Goal: Task Accomplishment & Management: Complete application form

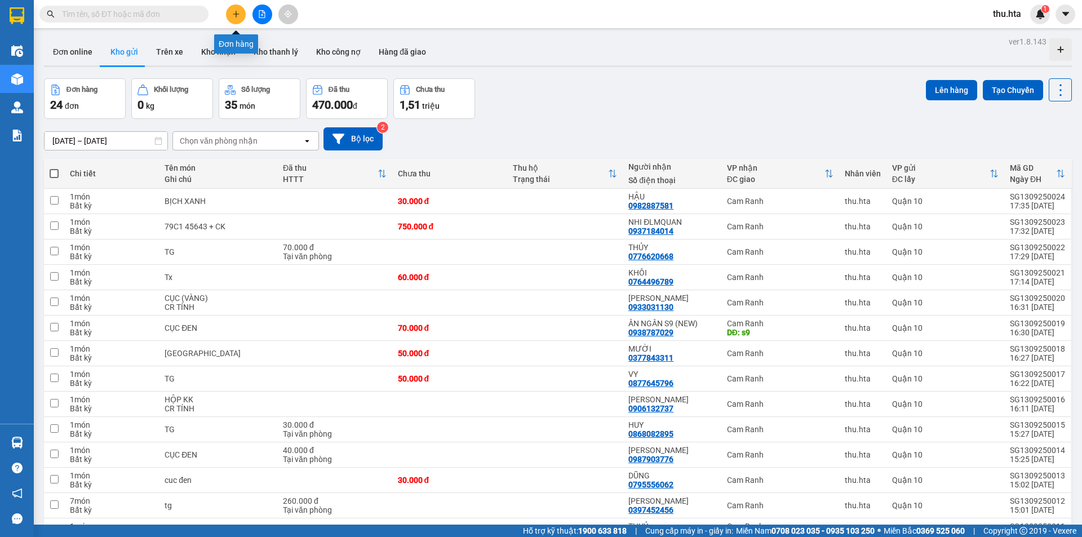
click at [229, 15] on button at bounding box center [236, 15] width 20 height 20
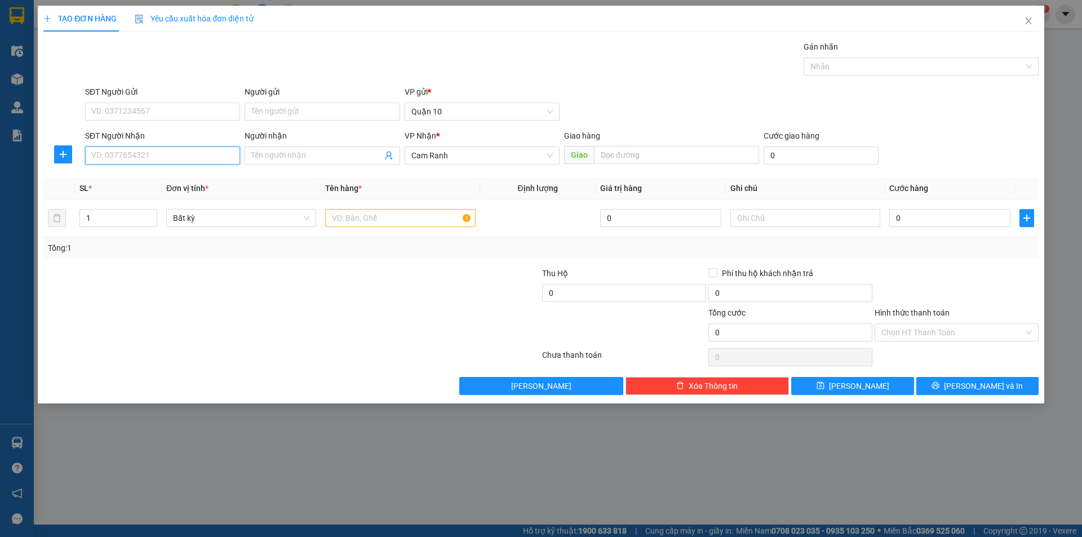
click at [182, 164] on input "SĐT Người Nhận" at bounding box center [162, 155] width 155 height 18
click at [158, 176] on div "0988540077 - HIỀN" at bounding box center [162, 178] width 141 height 12
type input "0988540077"
type input "HIỀN"
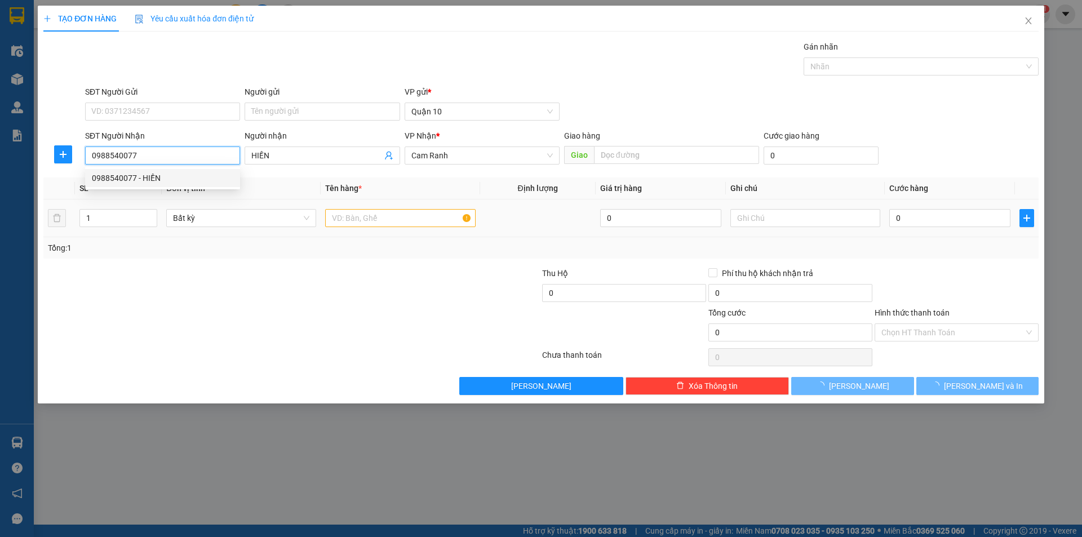
type input "30.000"
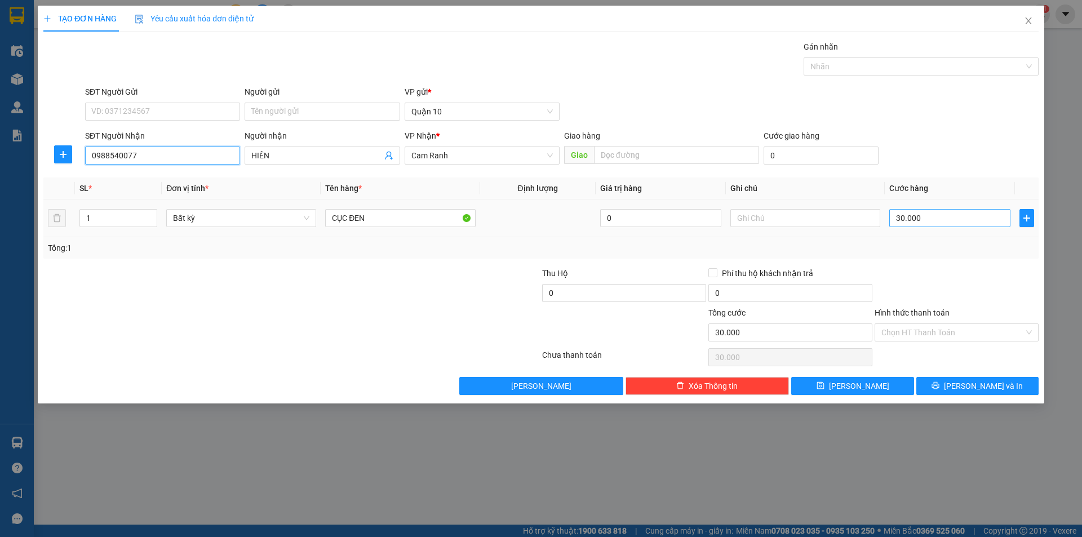
type input "0988540077"
type input "4"
type input "40"
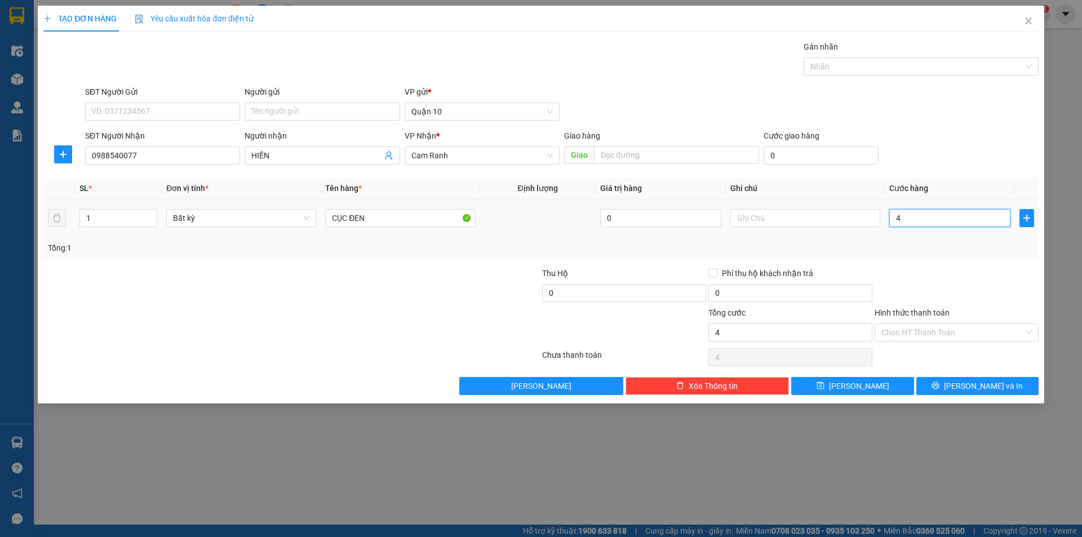
type input "40"
type input "40.000"
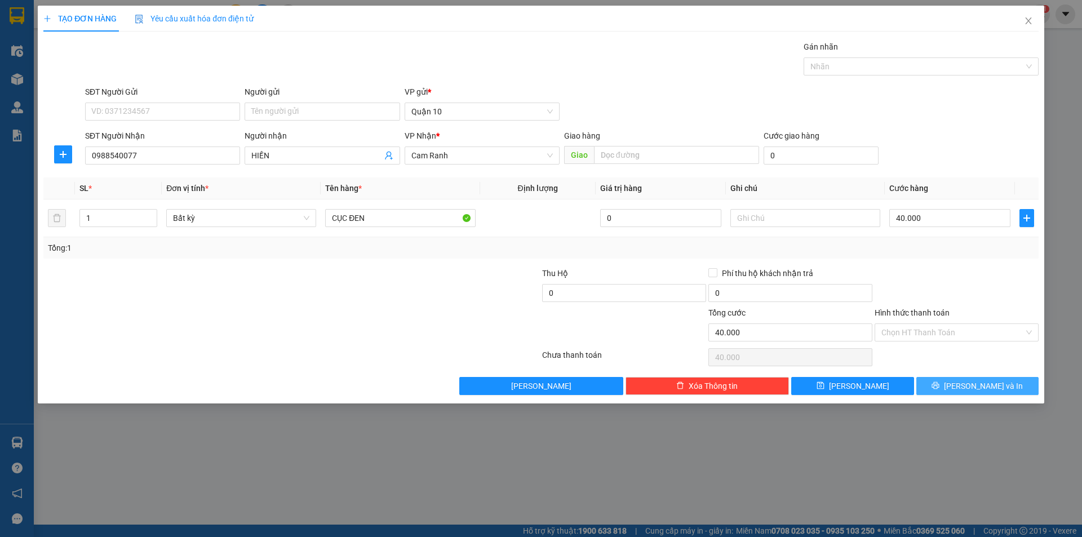
click at [939, 384] on icon "printer" at bounding box center [935, 385] width 7 height 7
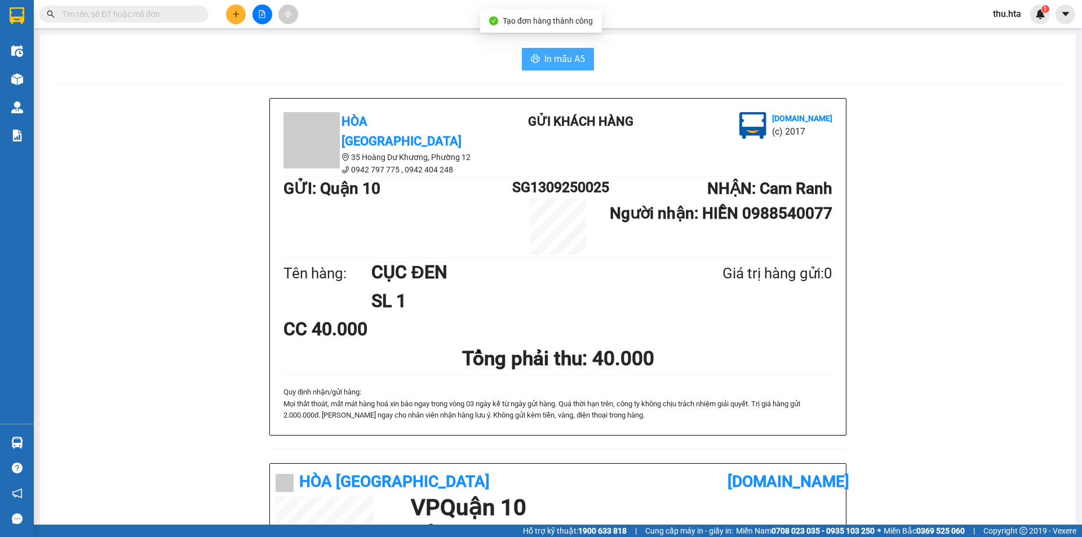
click at [589, 59] on button "In mẫu A5" at bounding box center [558, 59] width 72 height 23
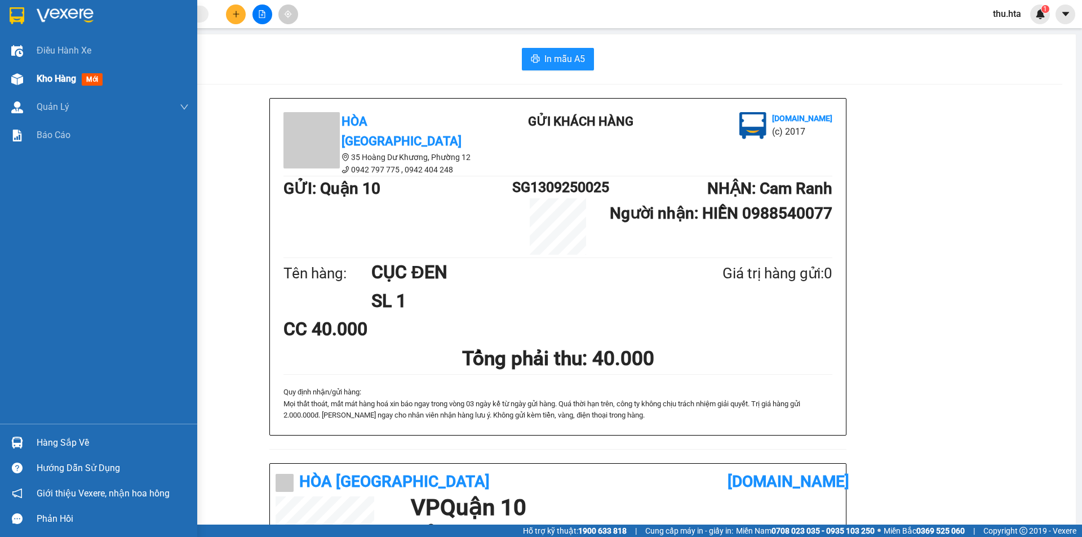
click at [12, 75] on img at bounding box center [17, 79] width 12 height 12
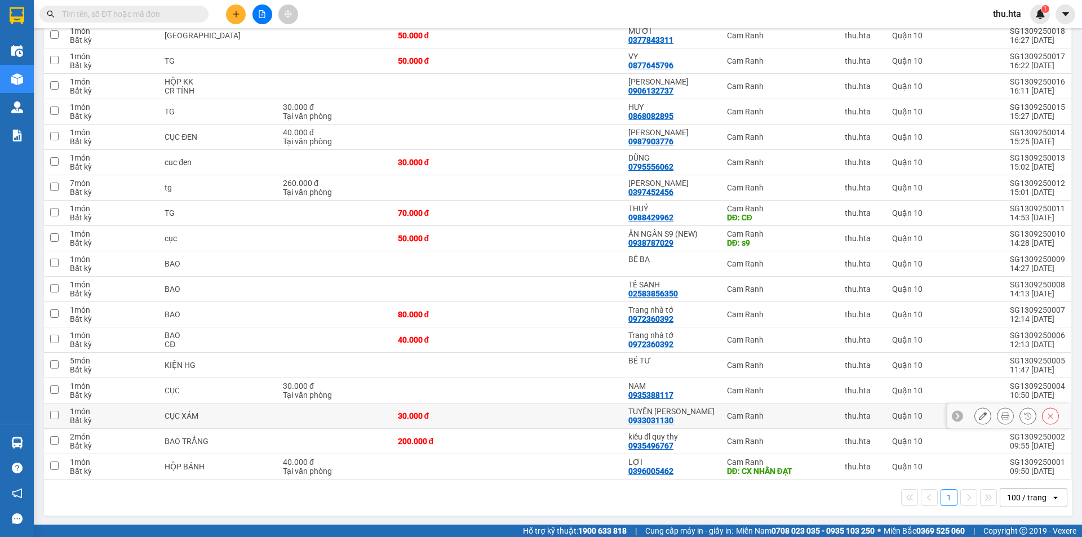
scroll to position [344, 0]
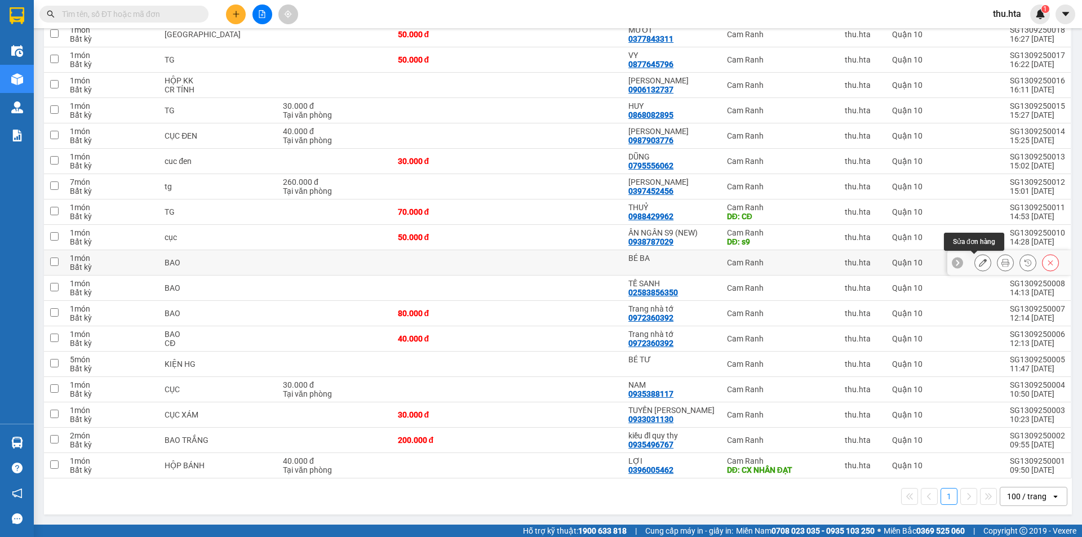
click at [978, 262] on icon at bounding box center [982, 263] width 8 height 8
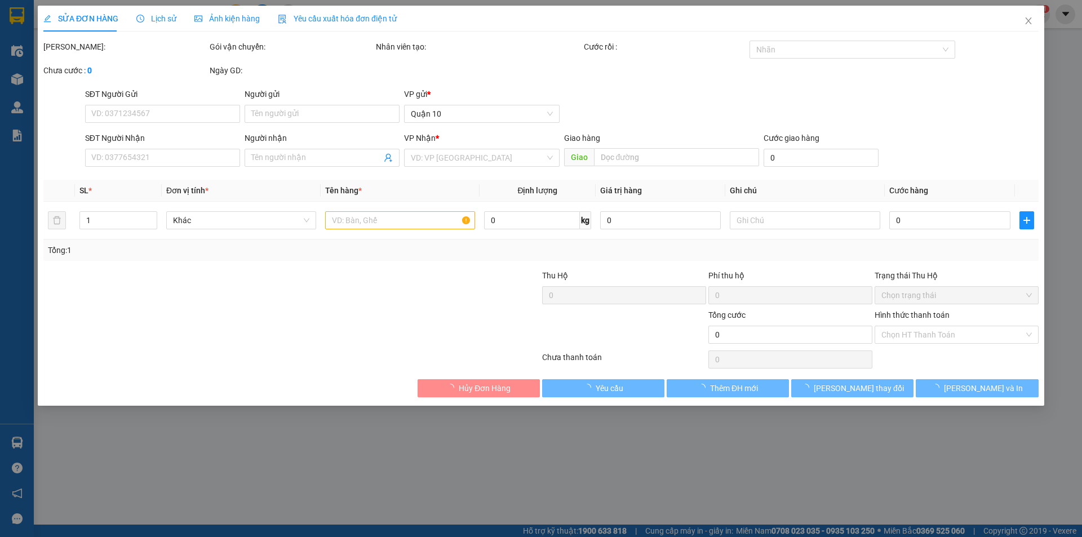
type input "BÉ BA"
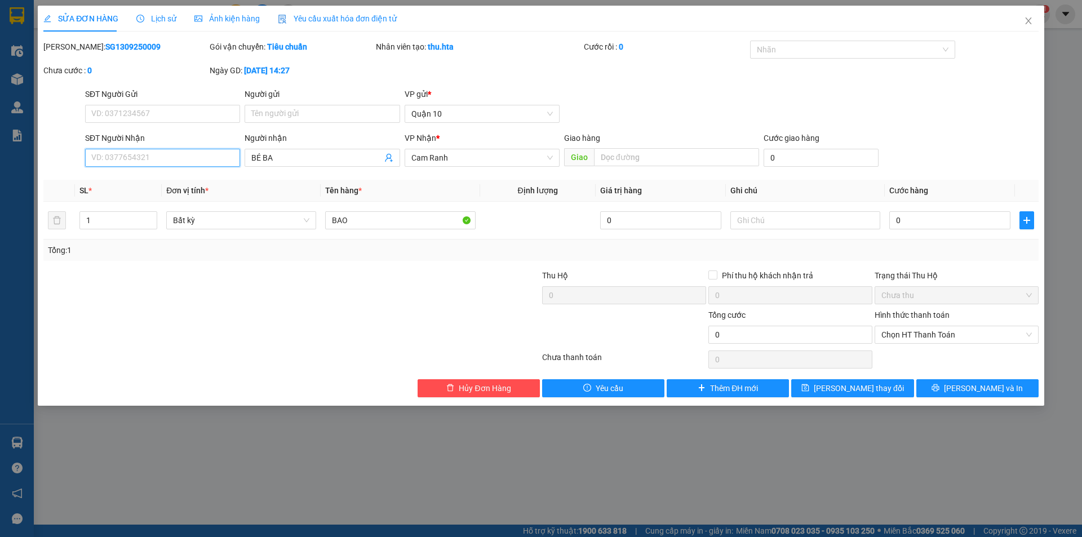
click at [152, 156] on input "SĐT Người Nhận" at bounding box center [162, 158] width 155 height 18
click at [830, 222] on input "text" at bounding box center [805, 220] width 150 height 18
type input "C"
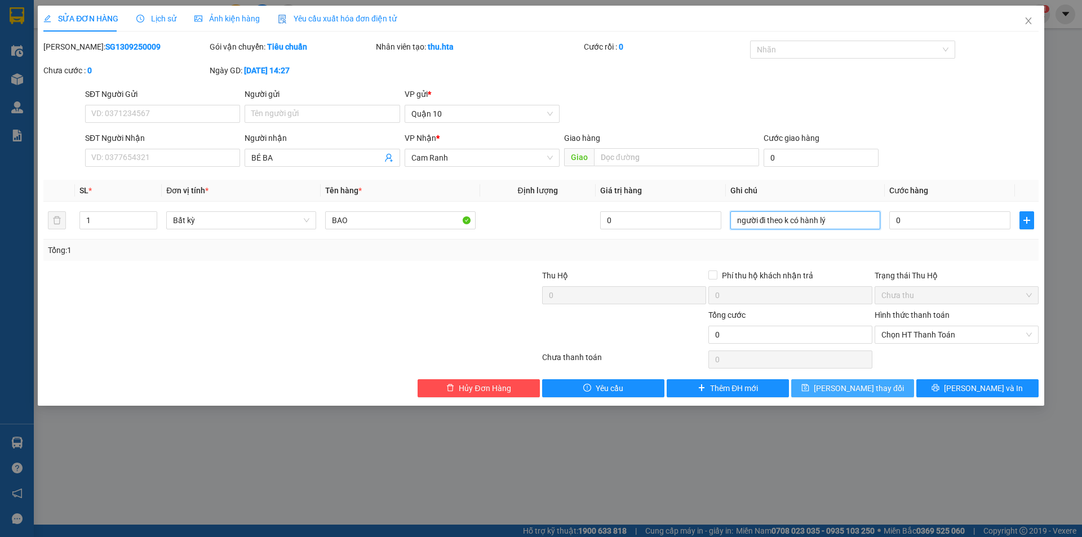
type input "người đi theo k có hành lý"
click at [846, 384] on span "[PERSON_NAME] thay đổi" at bounding box center [858, 388] width 90 height 12
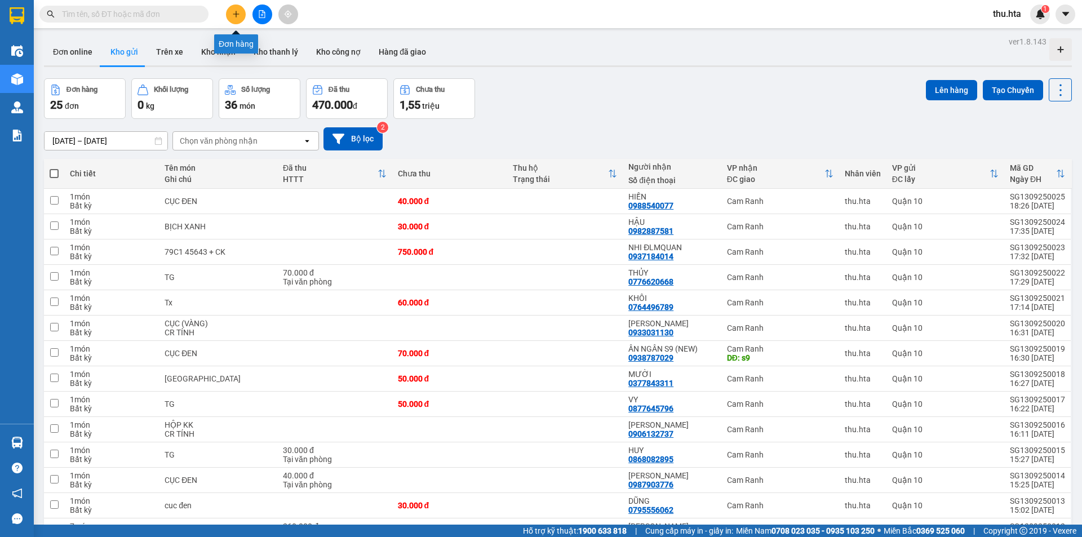
click at [239, 17] on icon "plus" at bounding box center [236, 14] width 8 height 8
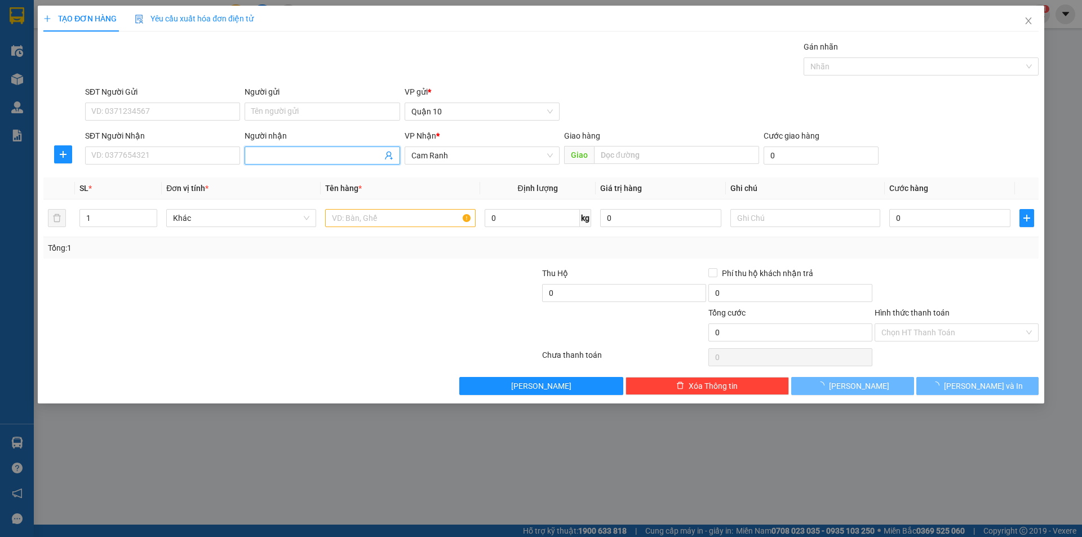
click at [305, 162] on span at bounding box center [321, 155] width 155 height 18
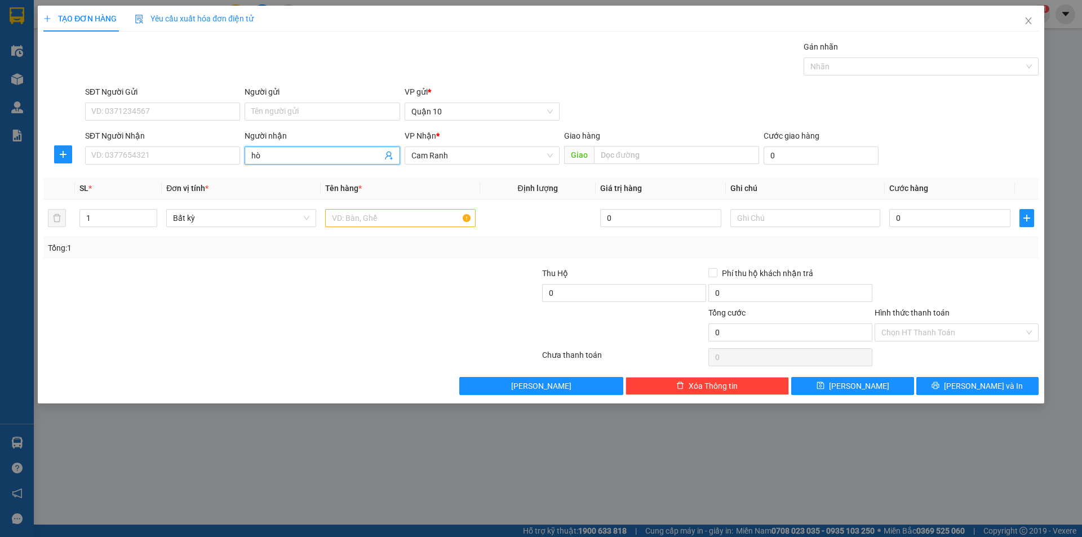
type input "h"
type input "G"
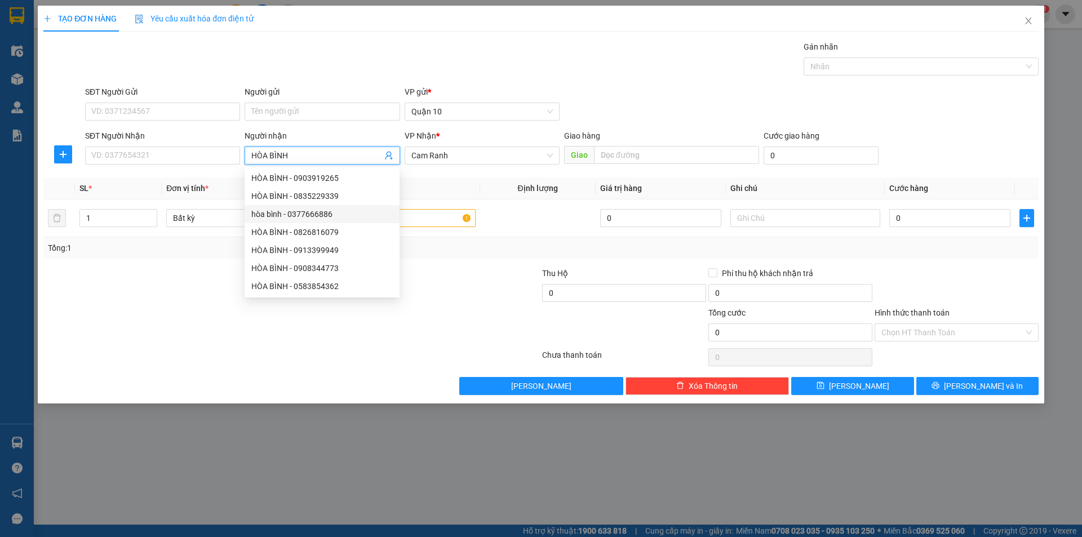
type input "HÒA BÌNH"
drag, startPoint x: 173, startPoint y: 289, endPoint x: 243, endPoint y: 269, distance: 73.3
click at [176, 288] on div at bounding box center [208, 286] width 332 height 39
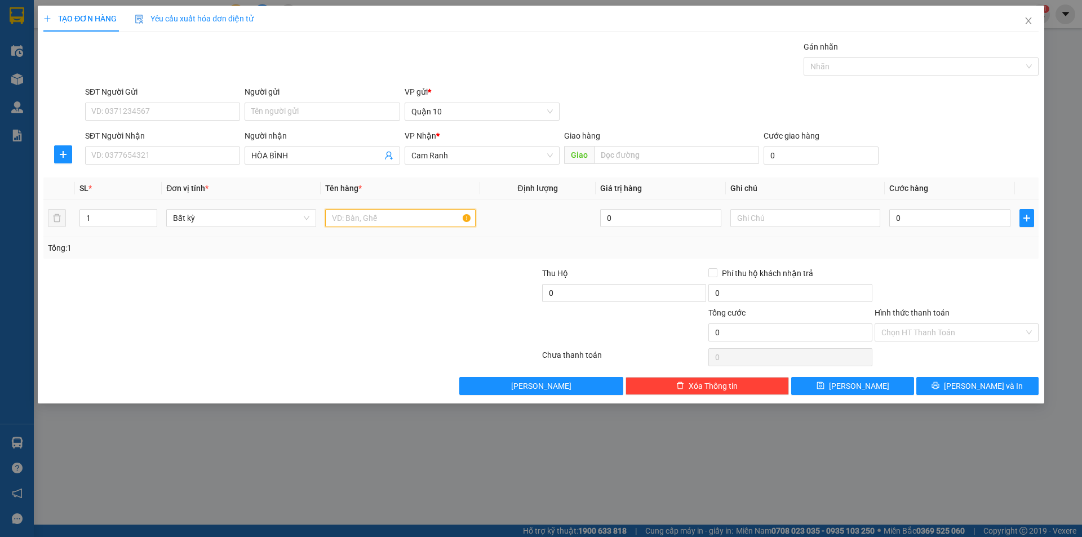
click at [411, 225] on input "text" at bounding box center [400, 218] width 150 height 18
type input "CHÂN VỊT"
click at [301, 149] on input "HÒA BÌNH" at bounding box center [316, 155] width 130 height 12
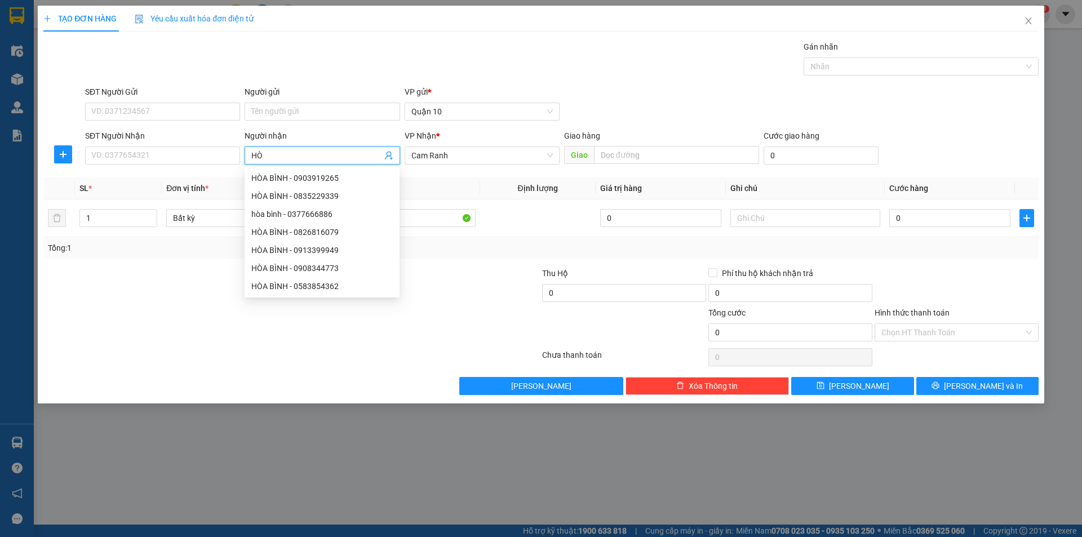
type input "H"
click at [157, 154] on input "SĐT Người Nhận" at bounding box center [162, 155] width 155 height 18
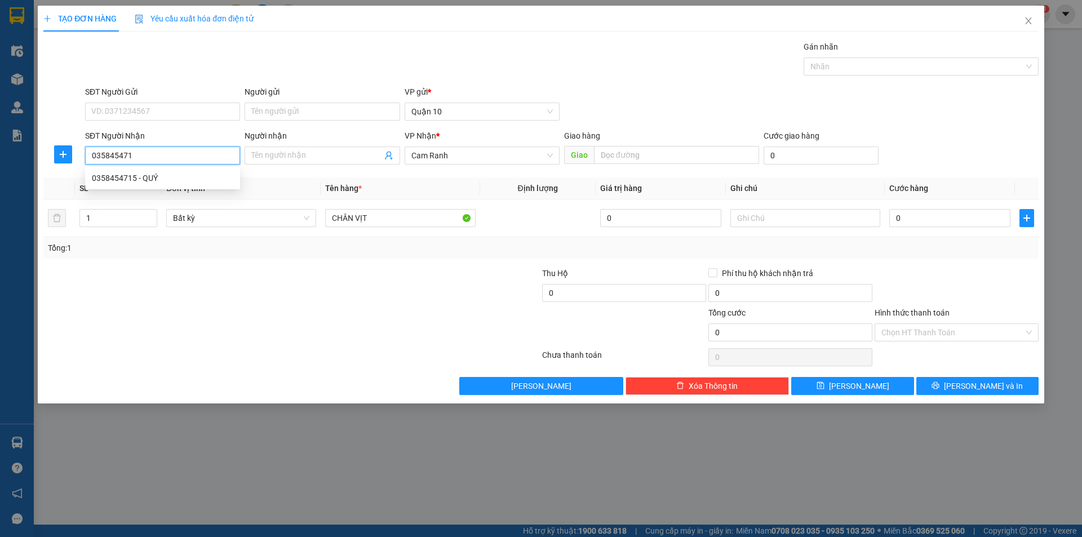
type input "0358454715"
drag, startPoint x: 145, startPoint y: 181, endPoint x: 202, endPoint y: 189, distance: 57.0
click at [146, 181] on div "0358454715 - QUÝ" at bounding box center [162, 178] width 141 height 12
type input "QUÝ"
type input "50.000"
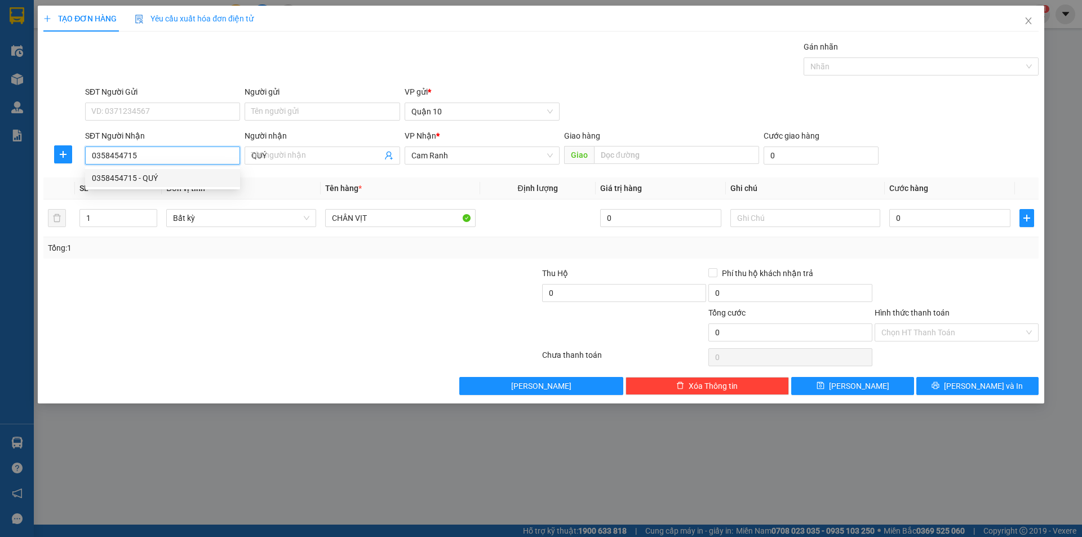
type input "50.000"
type input "0358454715"
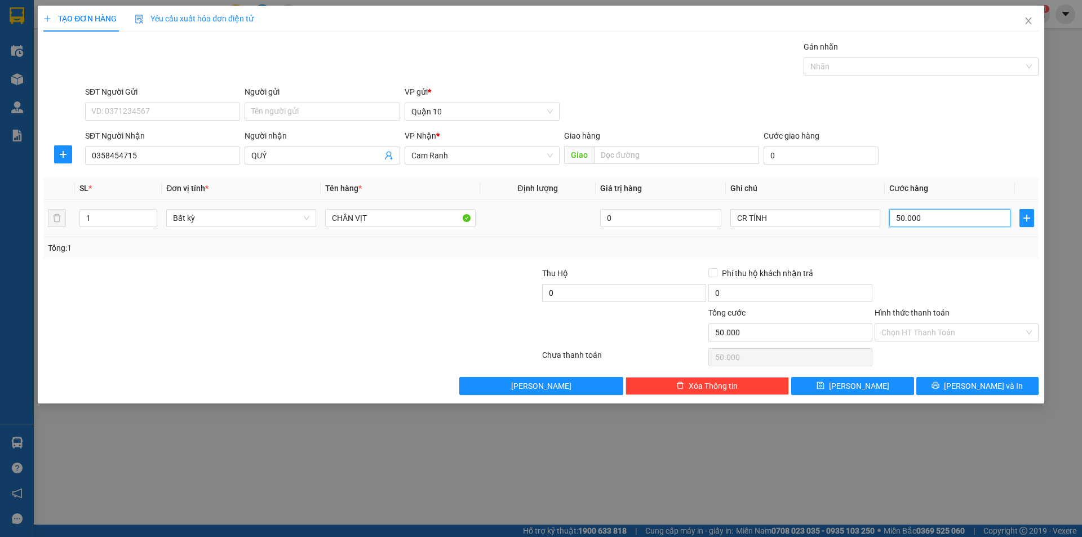
click at [943, 224] on input "50.000" at bounding box center [949, 218] width 121 height 18
type input "0"
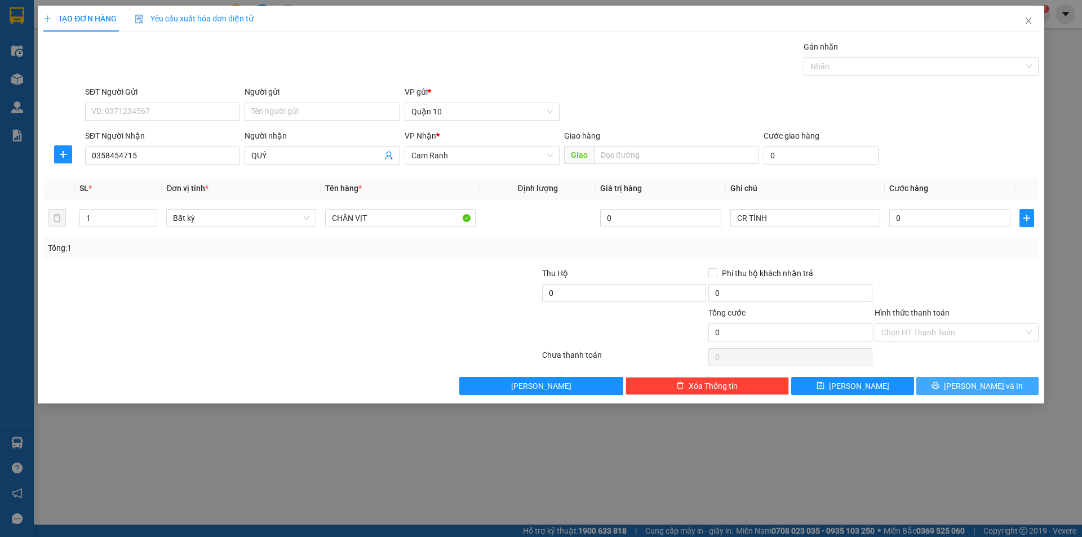
click at [992, 390] on span "[PERSON_NAME] và In" at bounding box center [983, 386] width 79 height 12
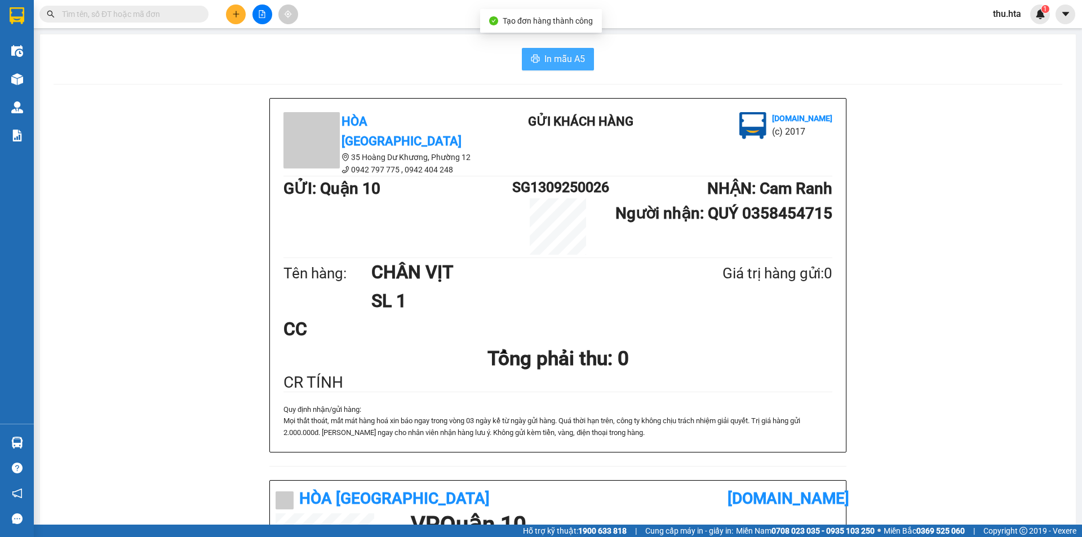
click at [588, 52] on button "In mẫu A5" at bounding box center [558, 59] width 72 height 23
click at [233, 20] on button at bounding box center [236, 15] width 20 height 20
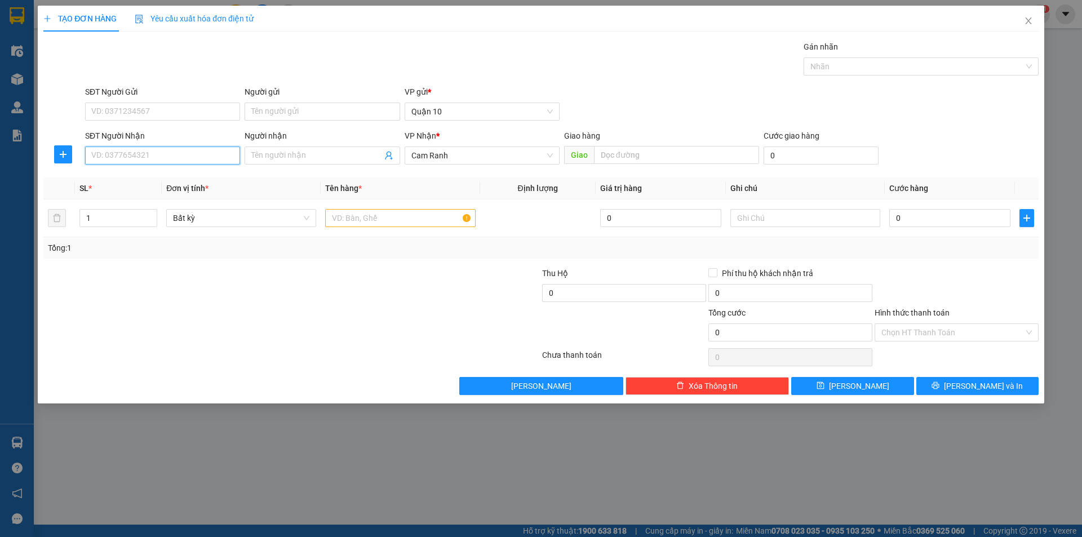
click at [143, 164] on input "SĐT Người Nhận" at bounding box center [162, 155] width 155 height 18
click at [208, 269] on div at bounding box center [208, 286] width 332 height 39
click at [141, 149] on input "SĐT Người Nhận" at bounding box center [162, 155] width 155 height 18
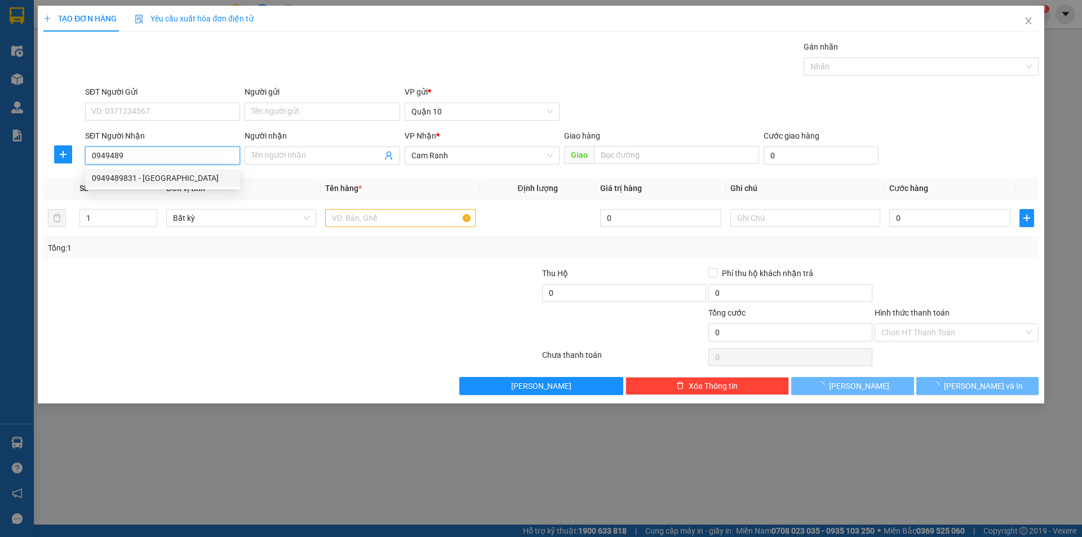
click at [134, 180] on div "0949489831 - [GEOGRAPHIC_DATA]" at bounding box center [162, 178] width 141 height 12
type input "0949489831"
type input "THÁI ĐLMQ"
type input "70.000"
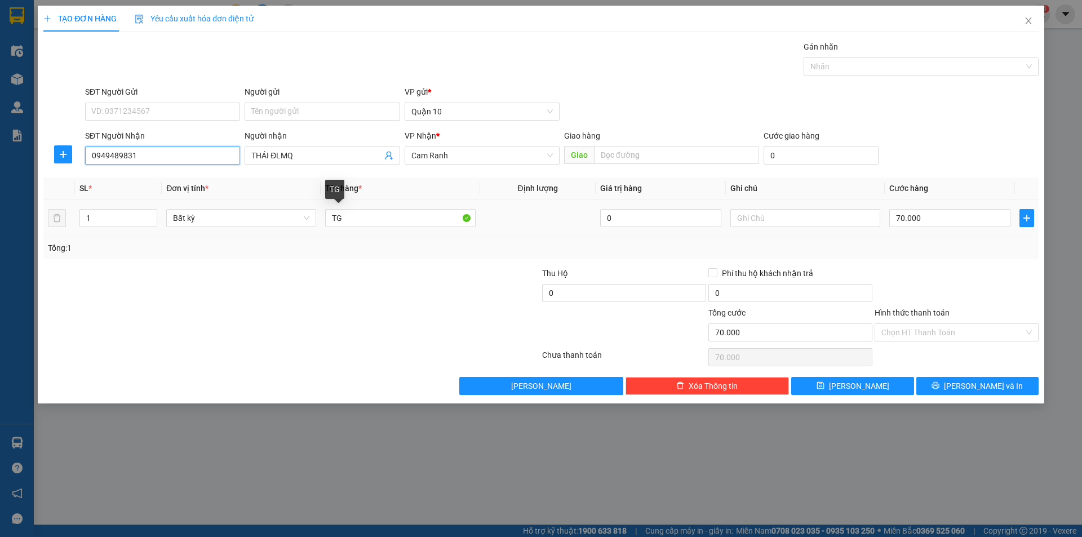
type input "0949489831"
click at [414, 208] on div "TG" at bounding box center [400, 218] width 150 height 23
click at [406, 217] on input "TG" at bounding box center [400, 218] width 150 height 18
click at [406, 220] on input "TG" at bounding box center [400, 218] width 150 height 18
type input "4"
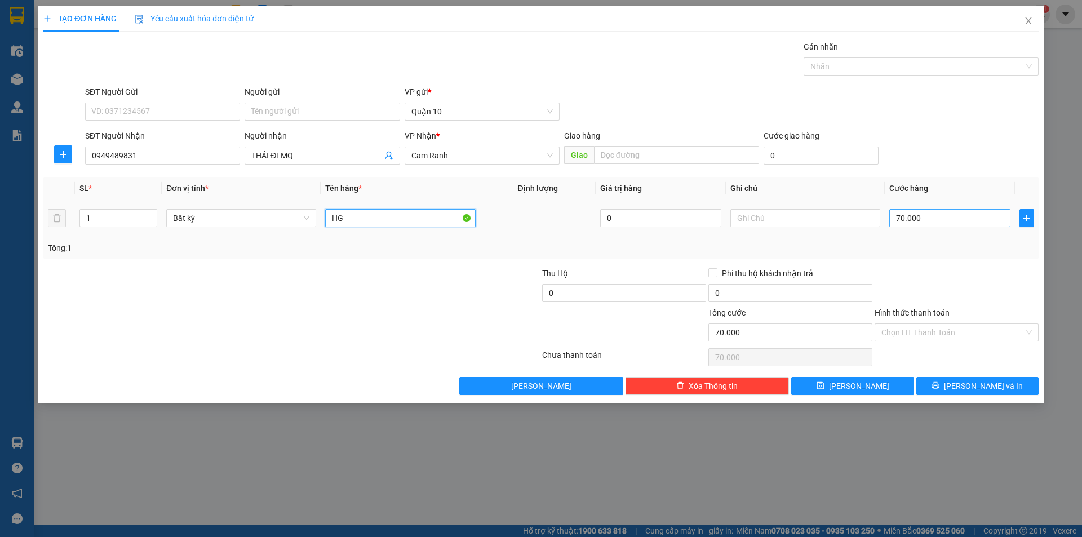
type input "HG"
click at [924, 219] on input "70.000" at bounding box center [949, 218] width 121 height 18
type input "4"
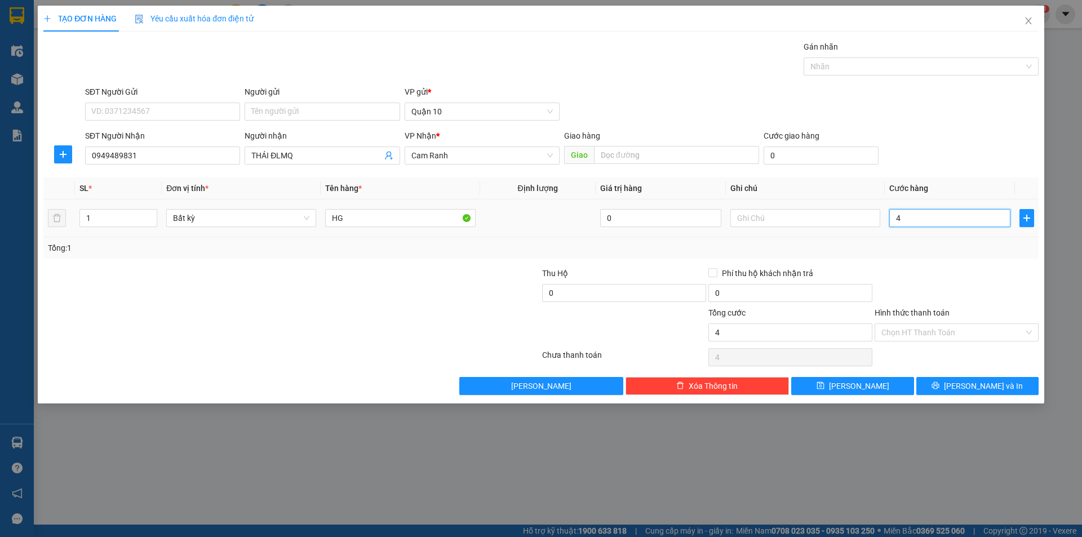
type input "40"
type input "40.000"
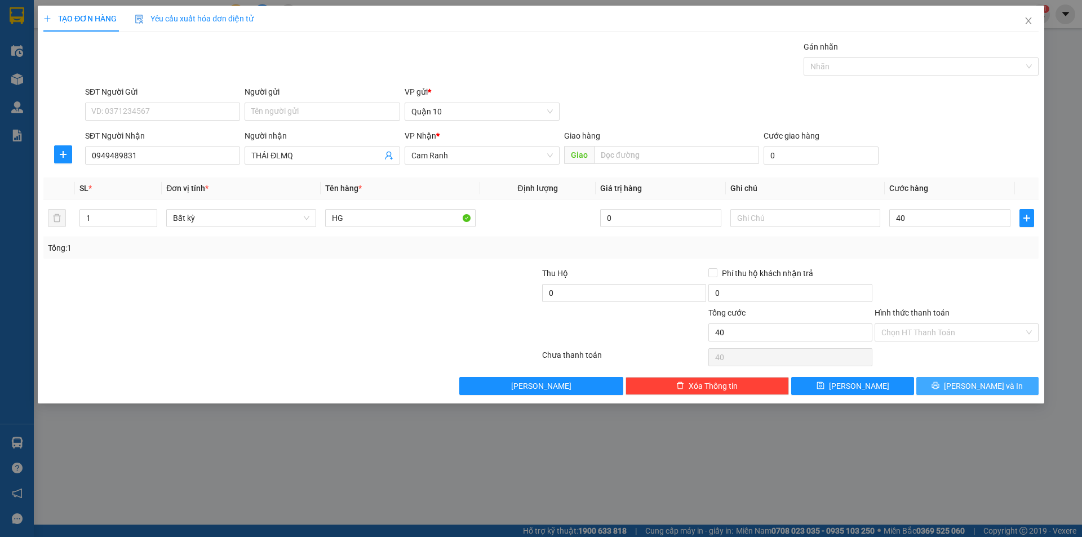
type input "40.000"
click at [956, 380] on button "[PERSON_NAME] và In" at bounding box center [977, 386] width 122 height 18
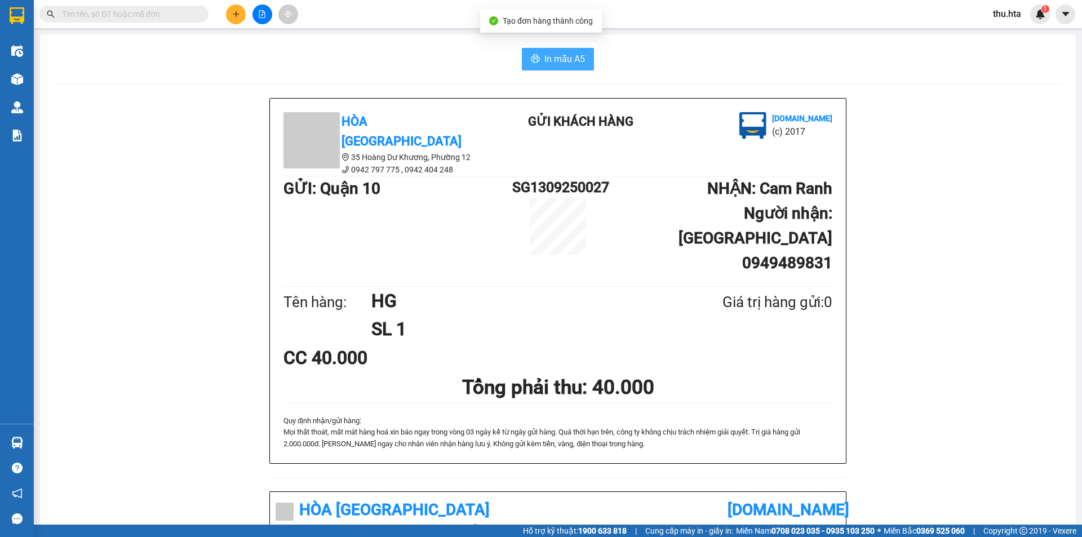
click at [571, 69] on button "In mẫu A5" at bounding box center [558, 59] width 72 height 23
click at [233, 23] on button at bounding box center [236, 15] width 20 height 20
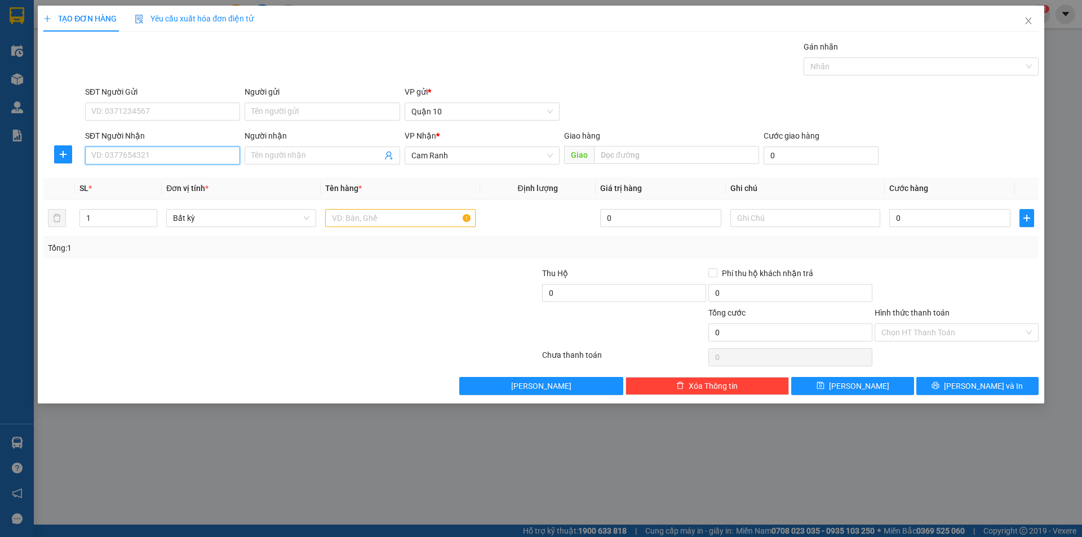
click at [181, 153] on input "SĐT Người Nhận" at bounding box center [162, 155] width 155 height 18
click at [192, 180] on div "0938787029 - ÂN NGÂN S9 (NEW)" at bounding box center [162, 178] width 141 height 12
type input "0938787029"
type input "ÂN NGÂN S9 (NEW)"
type input "s9"
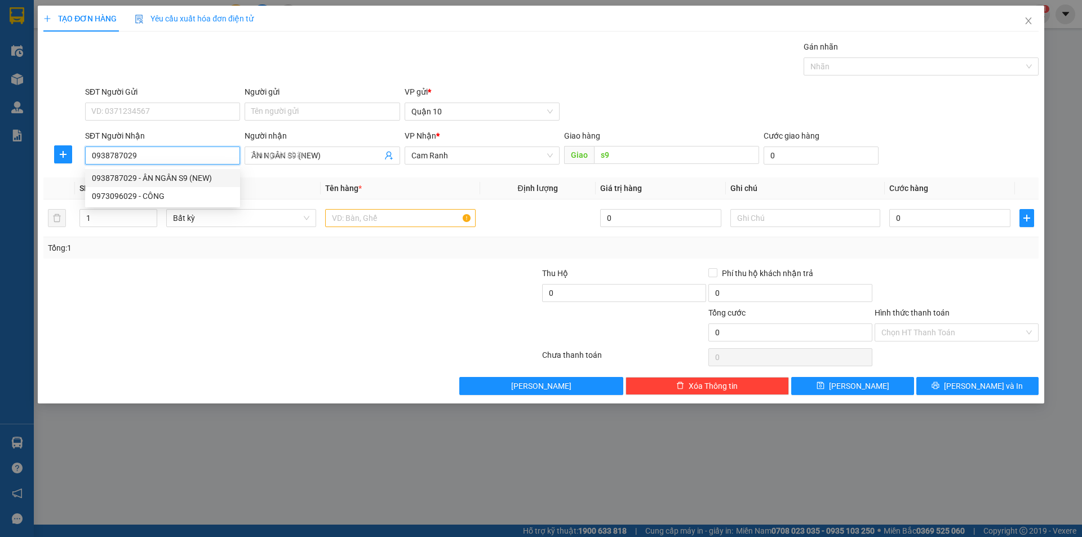
type input "70.000"
type input "0938787029"
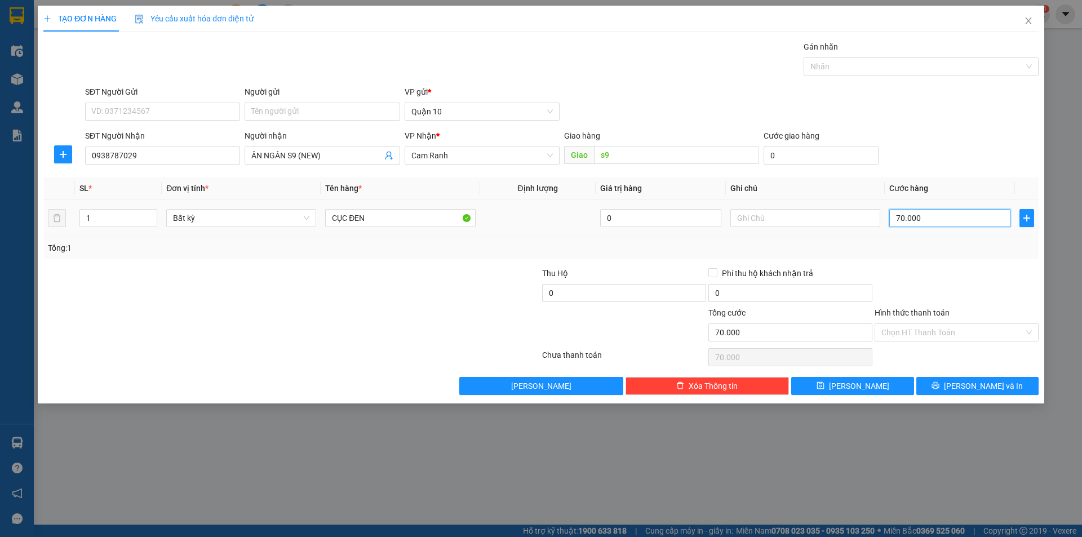
click at [973, 220] on input "70.000" at bounding box center [949, 218] width 121 height 18
type input "1"
type input "10"
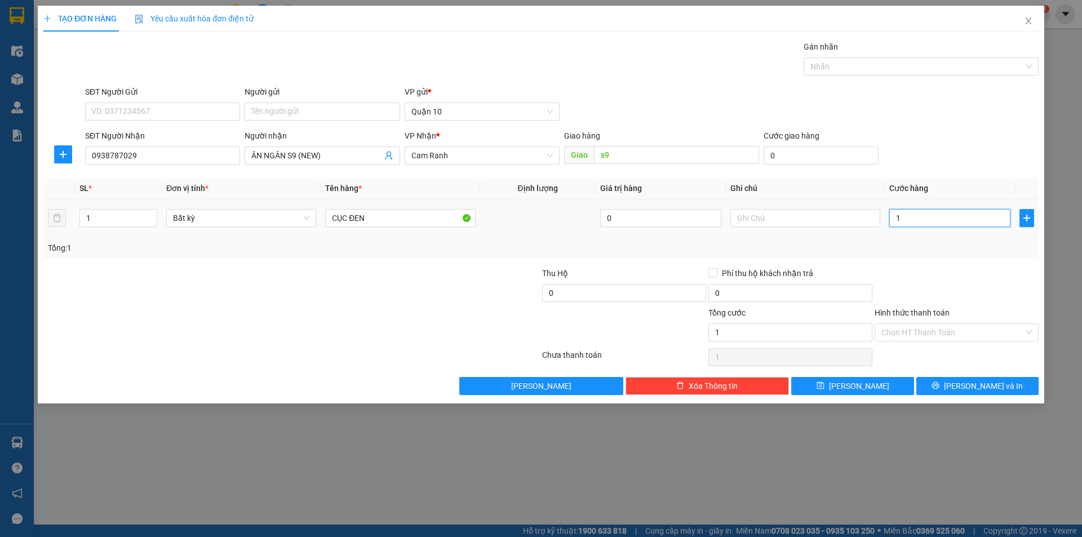
type input "10"
type input "100"
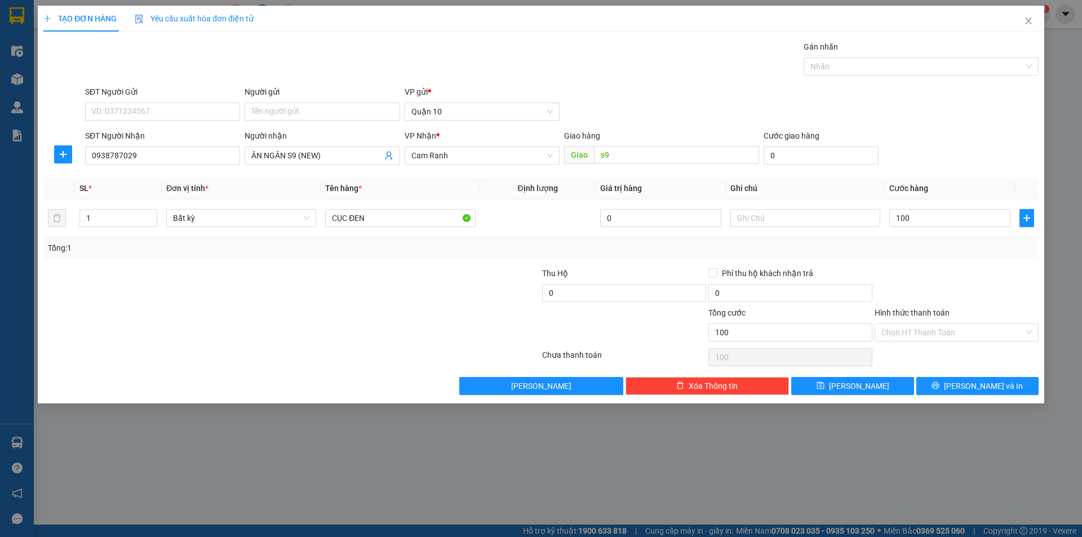
type input "100.000"
click at [945, 270] on div at bounding box center [956, 286] width 166 height 39
click at [933, 262] on div "Transit Pickup Surcharge Ids Transit Deliver Surcharge Ids Transit Deliver Surc…" at bounding box center [540, 218] width 995 height 354
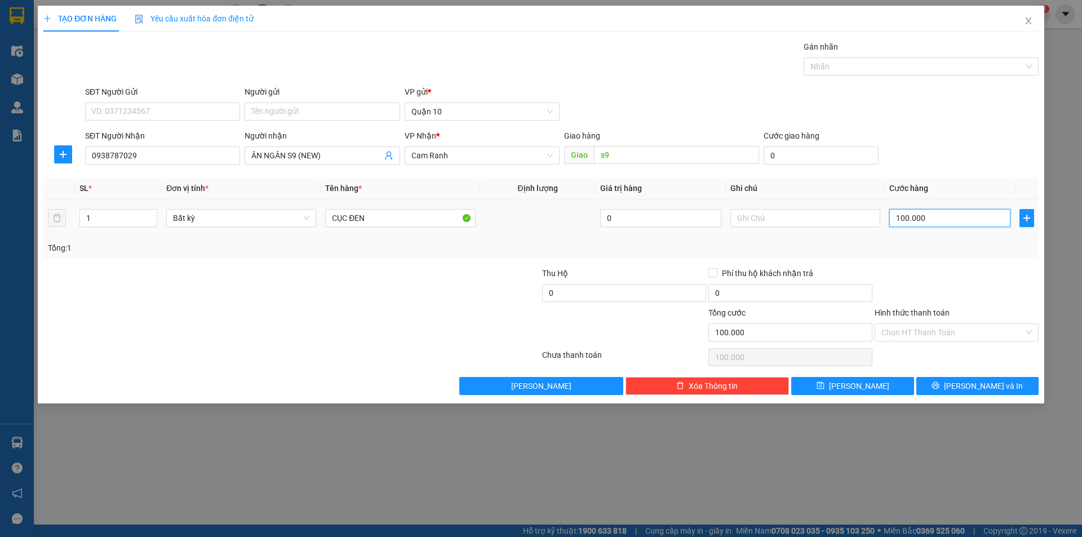
click at [915, 221] on input "100.000" at bounding box center [949, 218] width 121 height 18
type input "1"
type input "11"
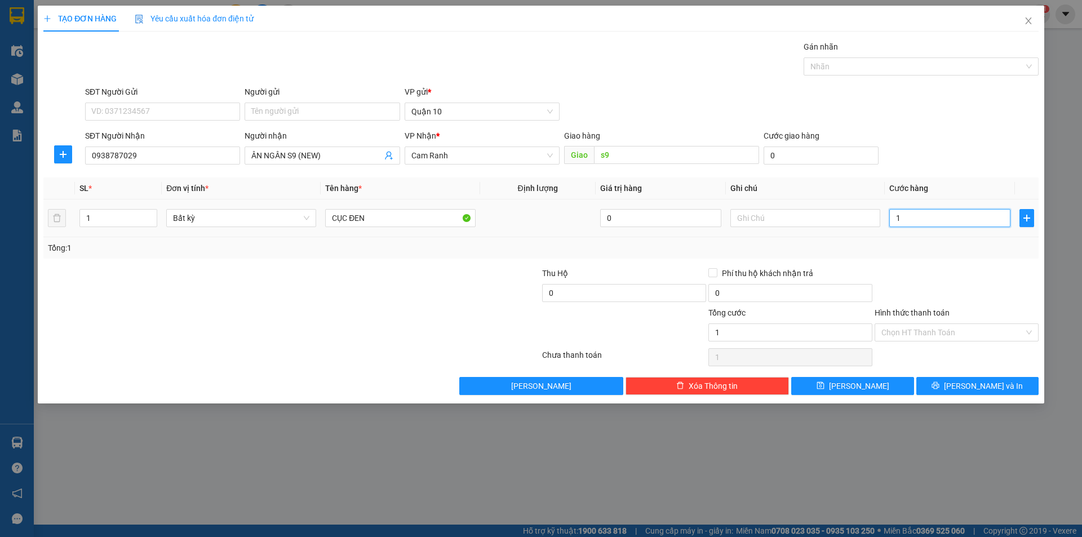
type input "11"
type input "110"
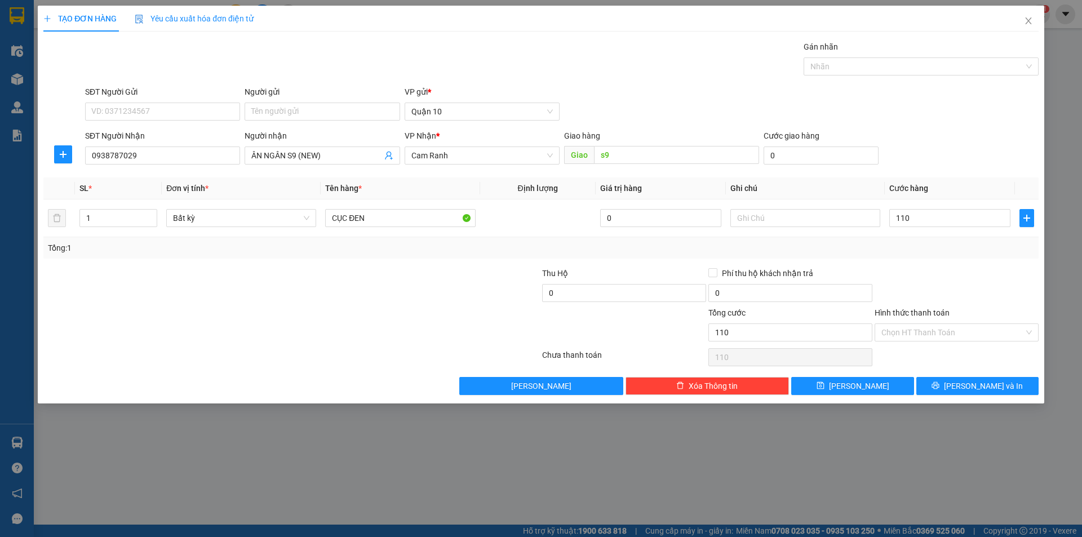
type input "110.000"
drag, startPoint x: 923, startPoint y: 239, endPoint x: 914, endPoint y: 290, distance: 50.9
click at [923, 240] on div "Tổng: 1" at bounding box center [540, 247] width 995 height 21
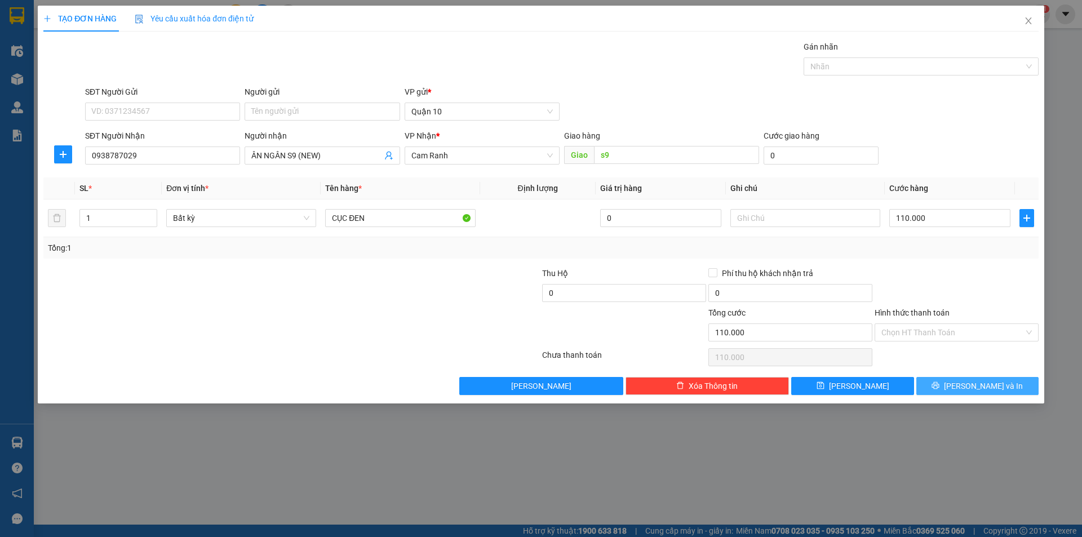
drag, startPoint x: 948, startPoint y: 384, endPoint x: 698, endPoint y: 299, distance: 264.4
click at [947, 382] on button "[PERSON_NAME] và In" at bounding box center [977, 386] width 122 height 18
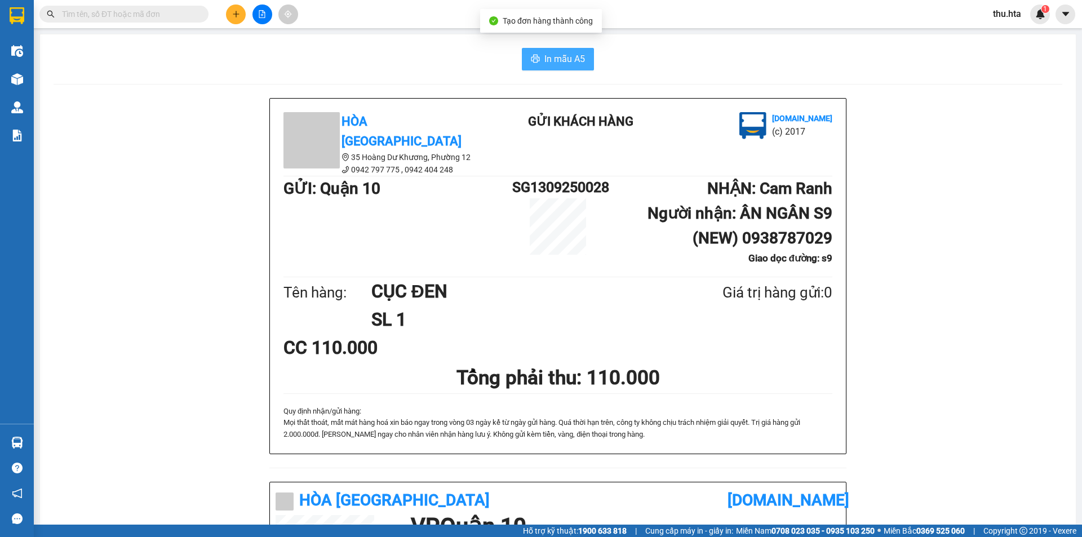
click at [546, 69] on button "In mẫu A5" at bounding box center [558, 59] width 72 height 23
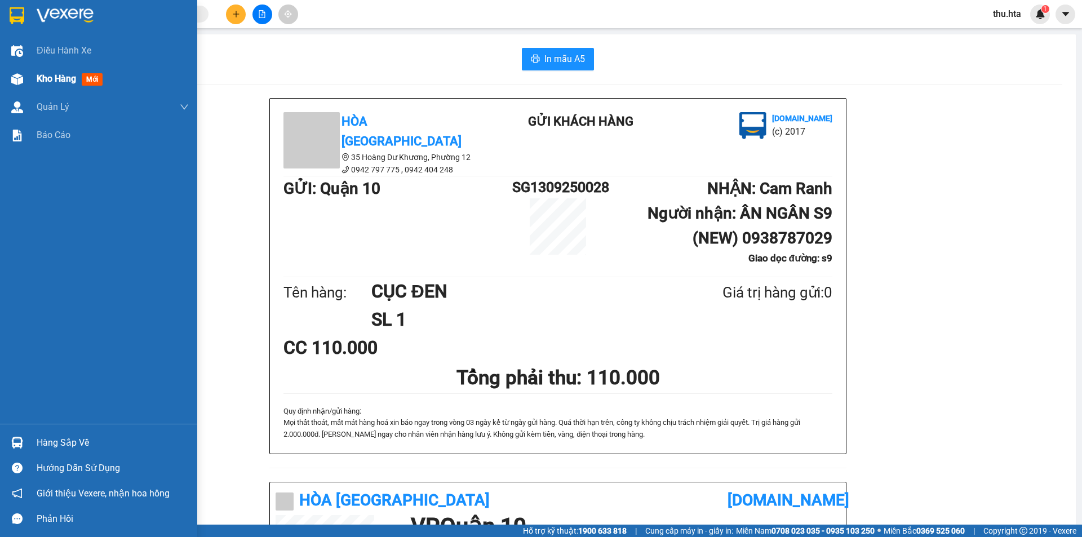
click at [14, 83] on img at bounding box center [17, 79] width 12 height 12
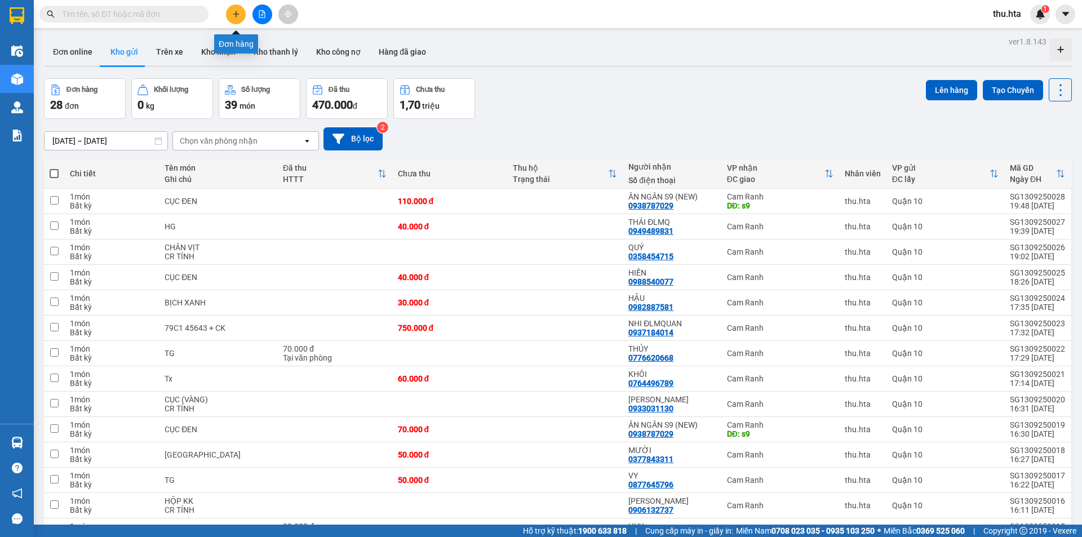
click at [228, 12] on button at bounding box center [236, 15] width 20 height 20
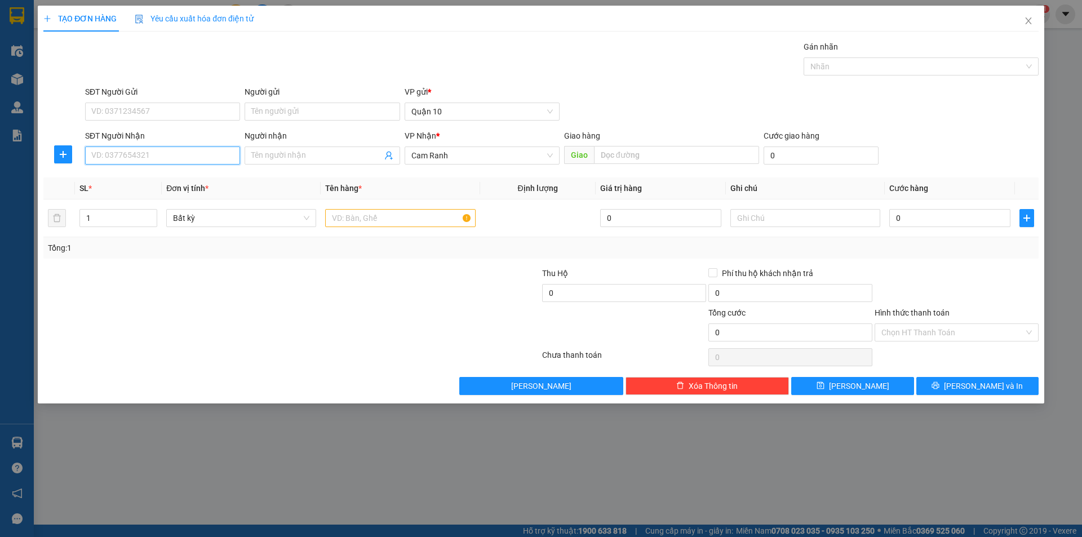
click at [145, 160] on input "SĐT Người Nhận" at bounding box center [162, 155] width 155 height 18
type input "0966812447"
click at [125, 181] on div "0966812447 - THẢO" at bounding box center [162, 178] width 141 height 12
type input "THẢO"
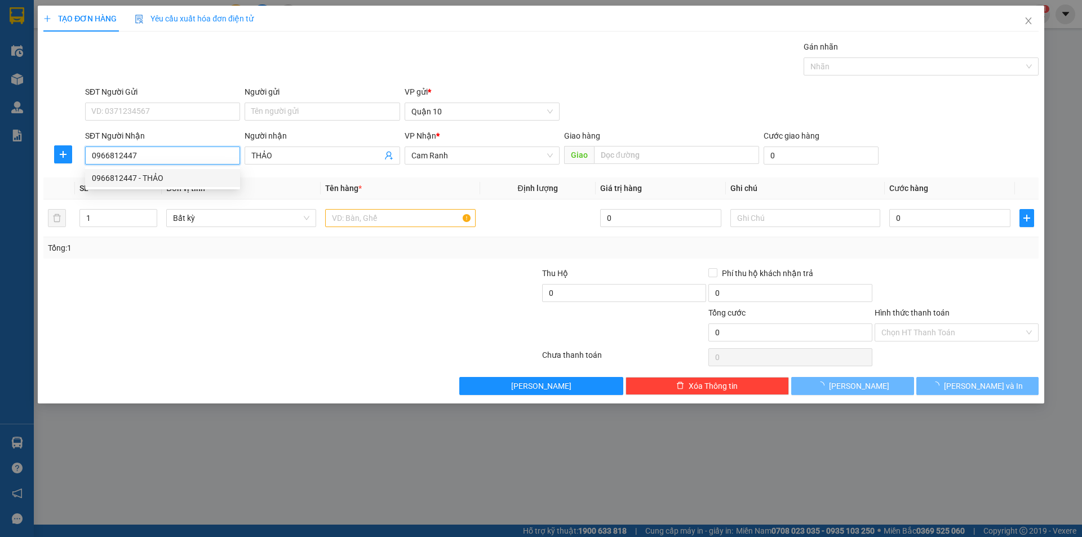
type input "30.000"
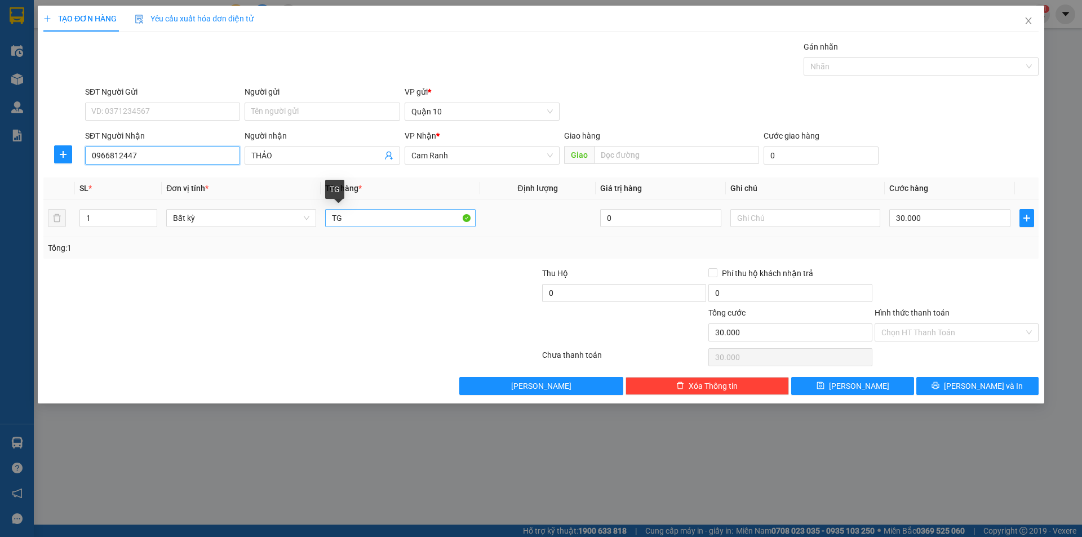
type input "0966812447"
click at [388, 213] on input "TG" at bounding box center [400, 218] width 150 height 18
click at [945, 224] on input "30.000" at bounding box center [949, 218] width 121 height 18
type input "4"
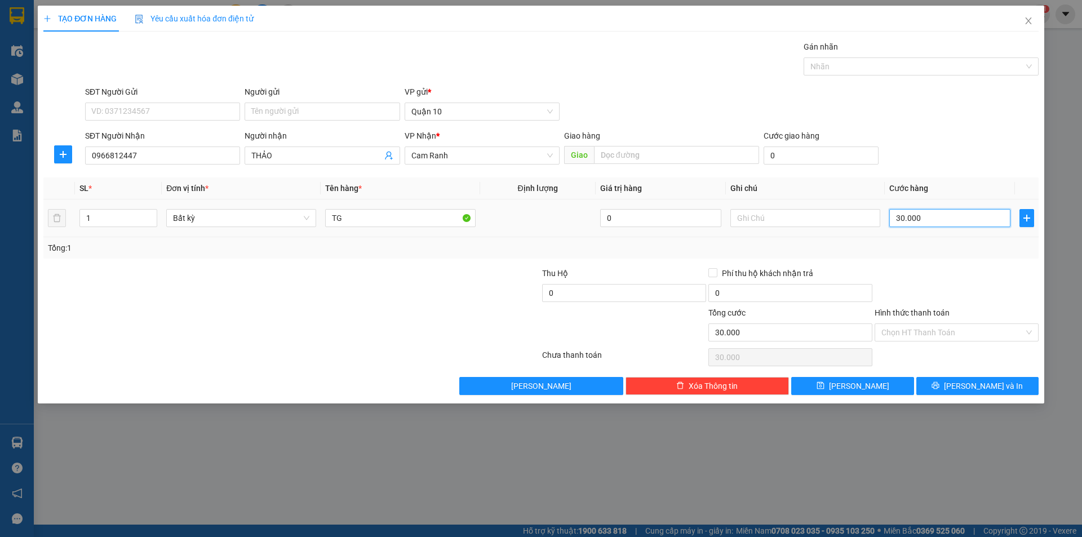
type input "4"
type input "40"
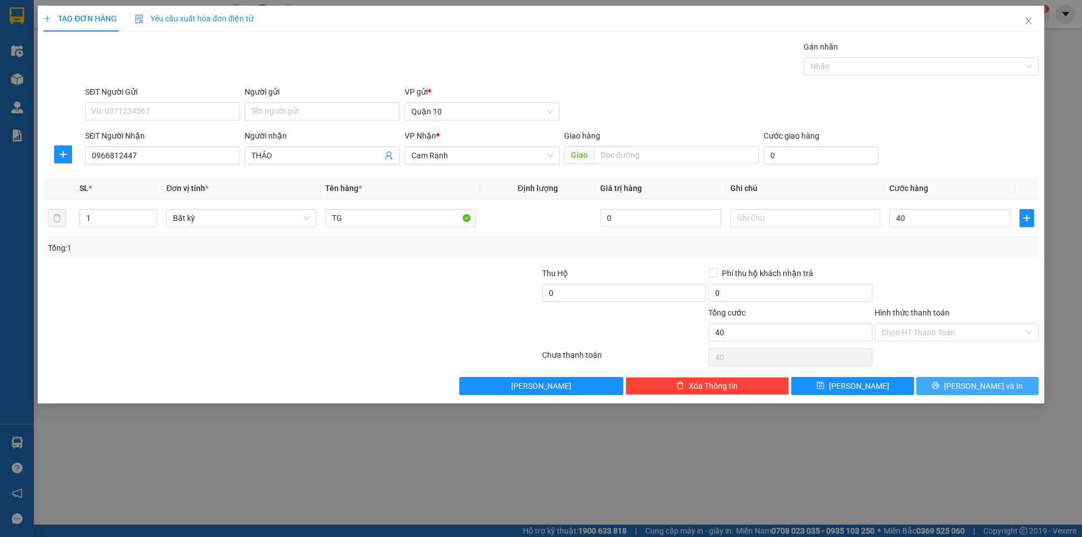
type input "40.000"
click at [971, 382] on span "[PERSON_NAME] và In" at bounding box center [983, 386] width 79 height 12
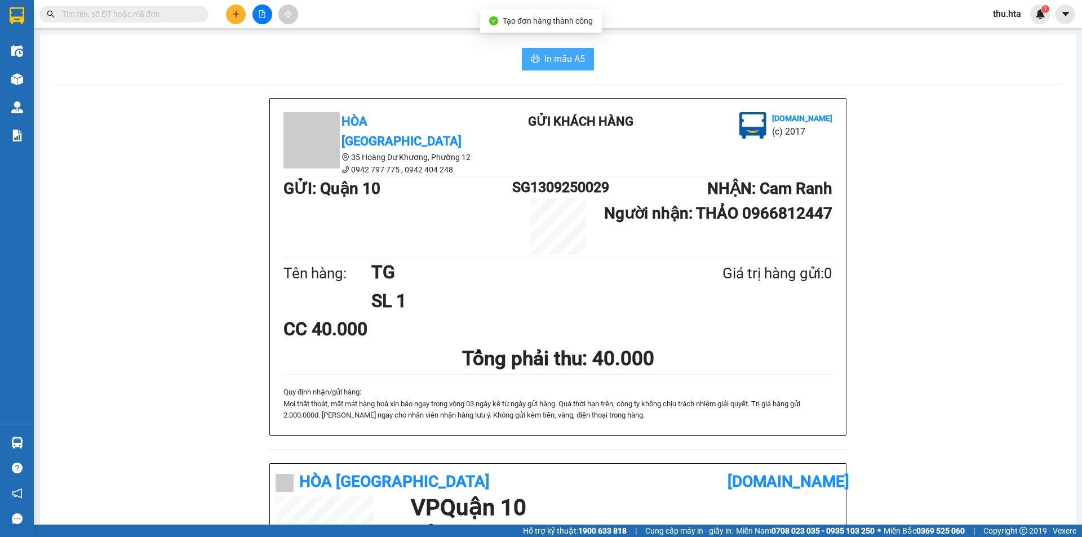
click at [560, 61] on span "In mẫu A5" at bounding box center [564, 59] width 41 height 14
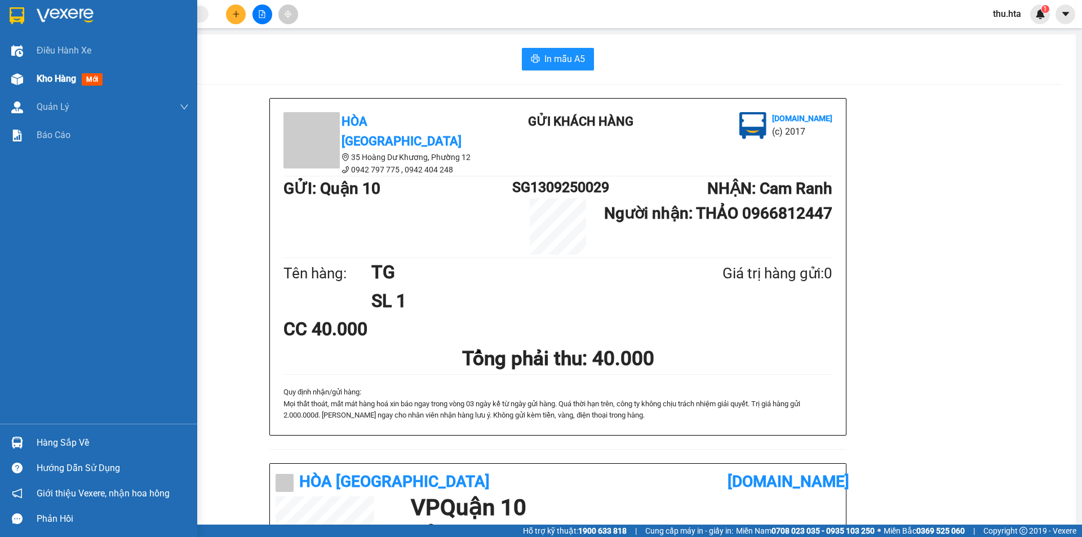
click at [19, 83] on img at bounding box center [17, 79] width 12 height 12
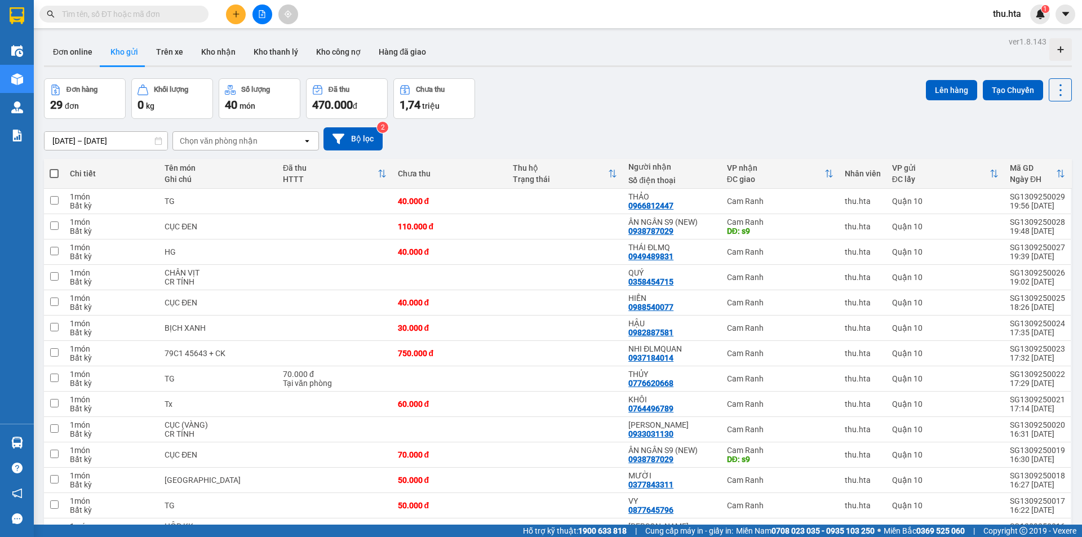
click at [58, 171] on span at bounding box center [54, 173] width 9 height 9
click at [54, 168] on input "checkbox" at bounding box center [54, 168] width 0 height 0
checkbox input "true"
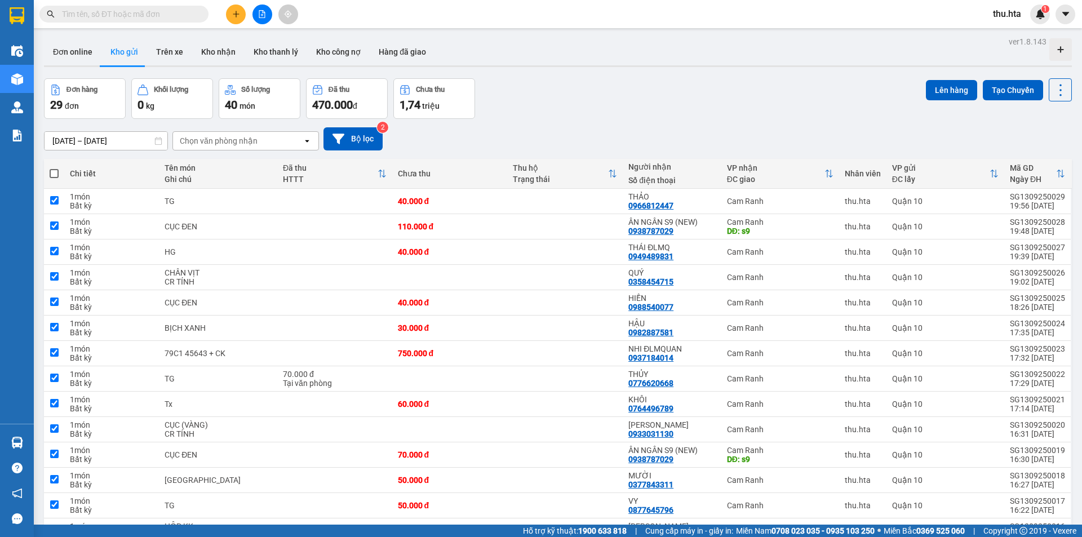
checkbox input "true"
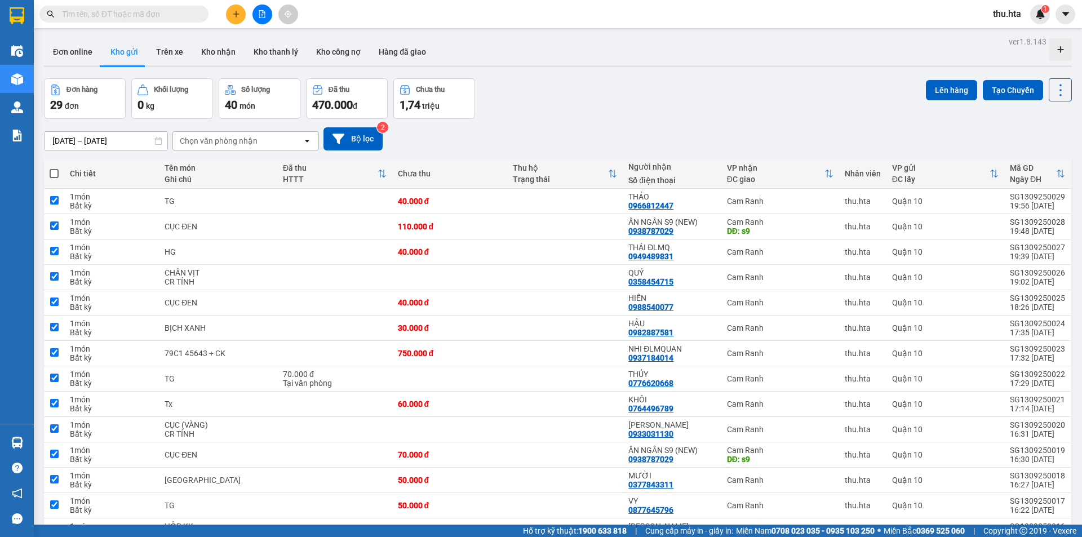
checkbox input "true"
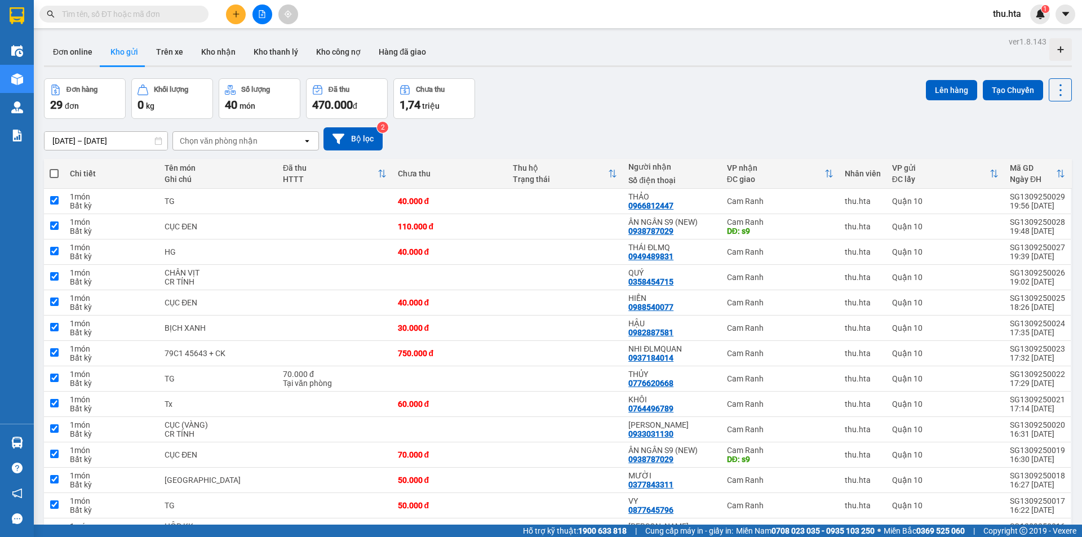
checkbox input "true"
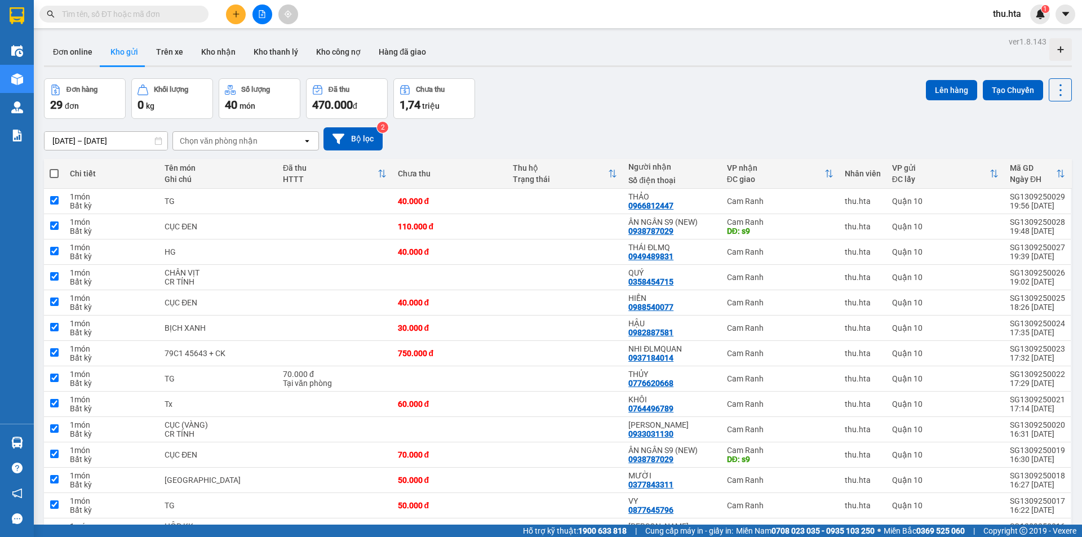
checkbox input "true"
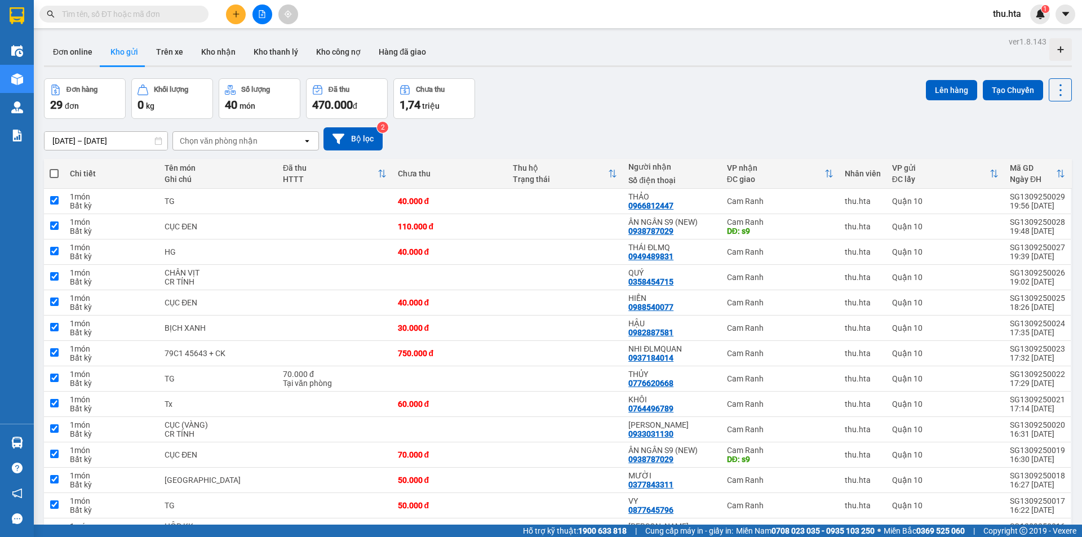
checkbox input "true"
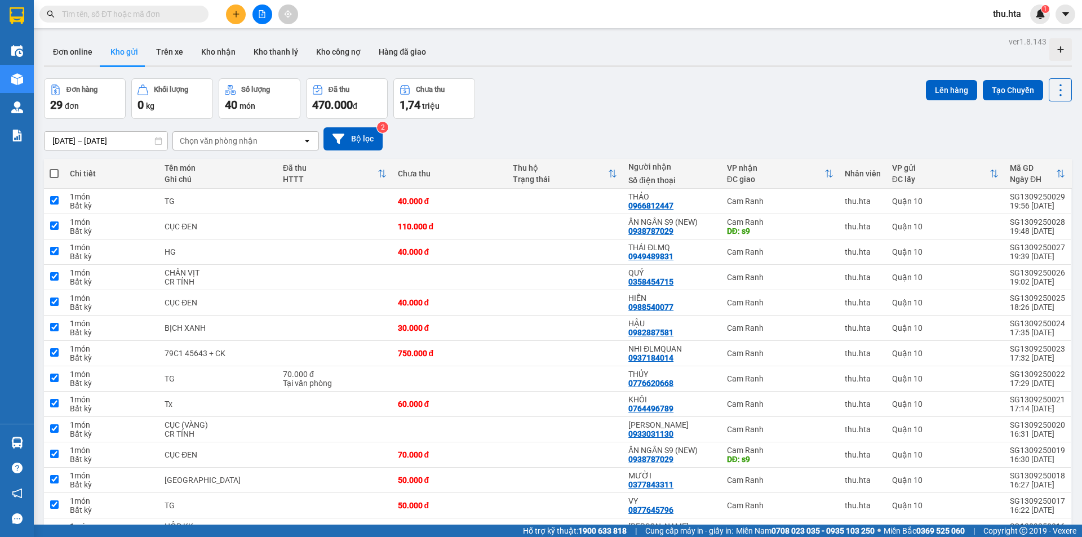
checkbox input "true"
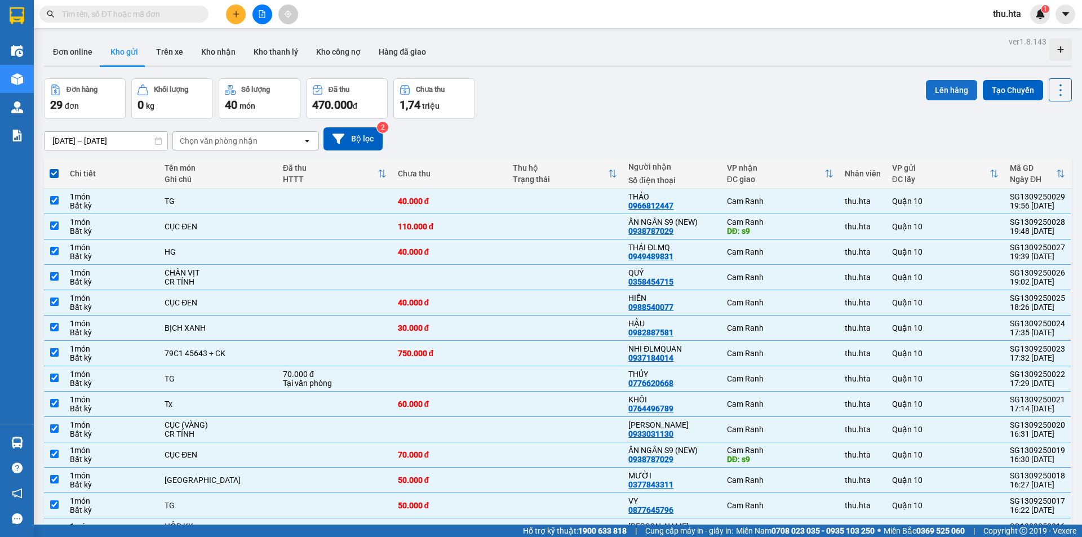
click at [936, 92] on button "Lên hàng" at bounding box center [950, 90] width 51 height 20
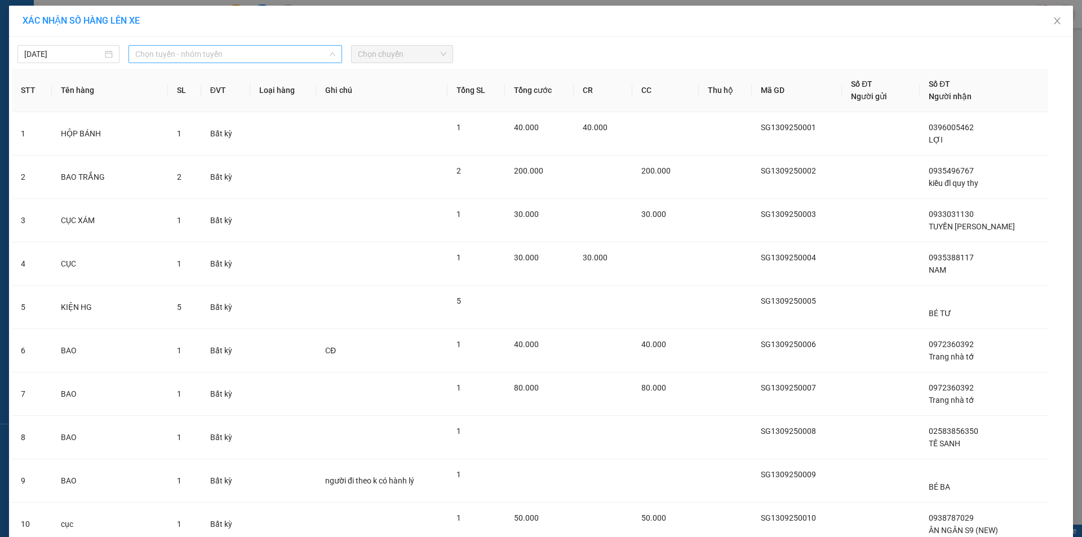
click at [189, 55] on span "Chọn tuyến - nhóm tuyến" at bounding box center [235, 54] width 200 height 17
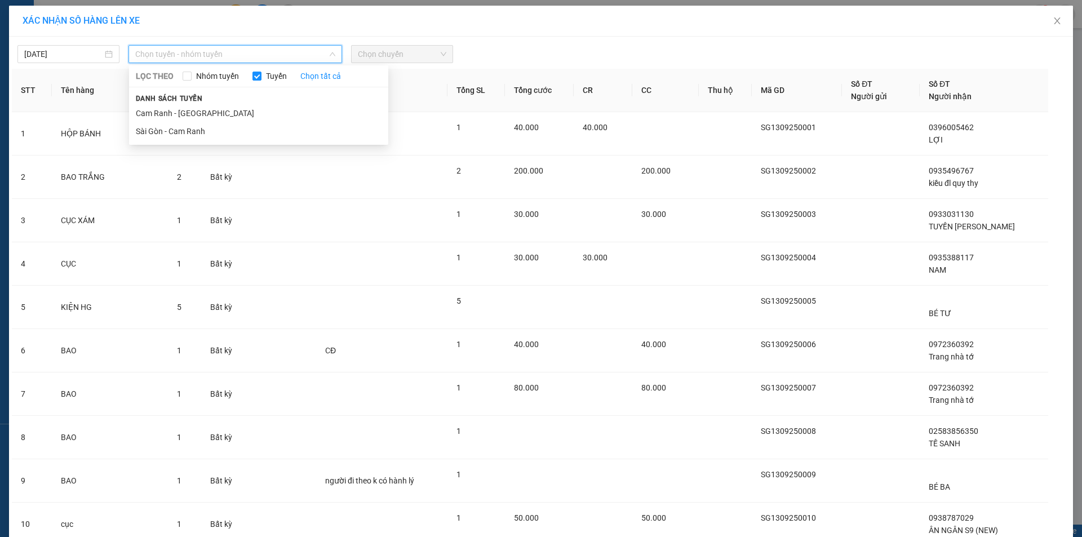
drag, startPoint x: 183, startPoint y: 132, endPoint x: 447, endPoint y: 92, distance: 267.1
click at [186, 129] on li "Sài Gòn - Cam Ranh" at bounding box center [258, 131] width 259 height 18
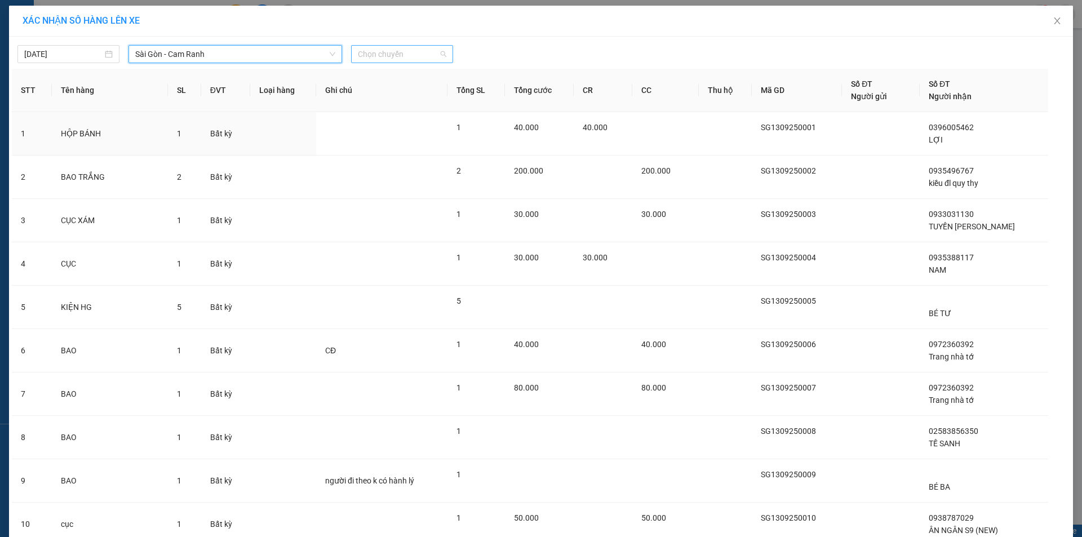
drag, startPoint x: 419, startPoint y: 60, endPoint x: 406, endPoint y: 86, distance: 29.0
click at [418, 60] on span "Chọn chuyến" at bounding box center [402, 54] width 88 height 17
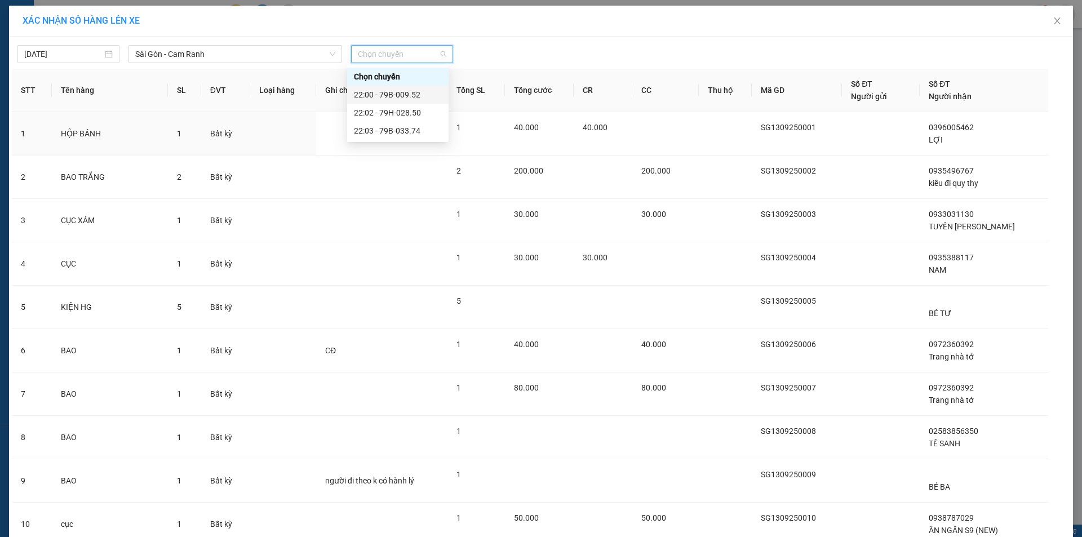
drag, startPoint x: 420, startPoint y: 94, endPoint x: 431, endPoint y: 116, distance: 24.7
click at [420, 95] on div "22:00 - 79B-009.52" at bounding box center [398, 94] width 88 height 12
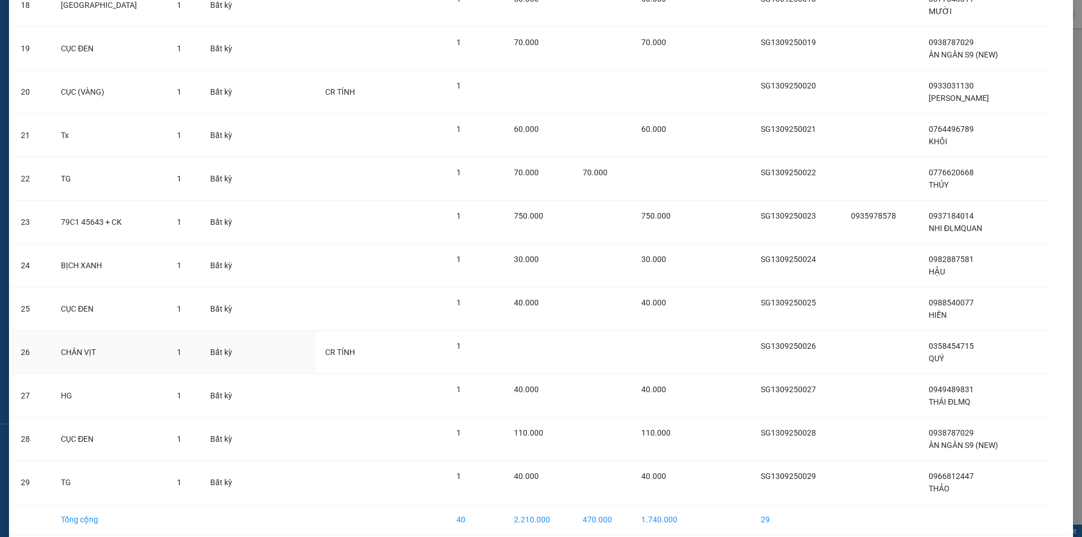
scroll to position [932, 0]
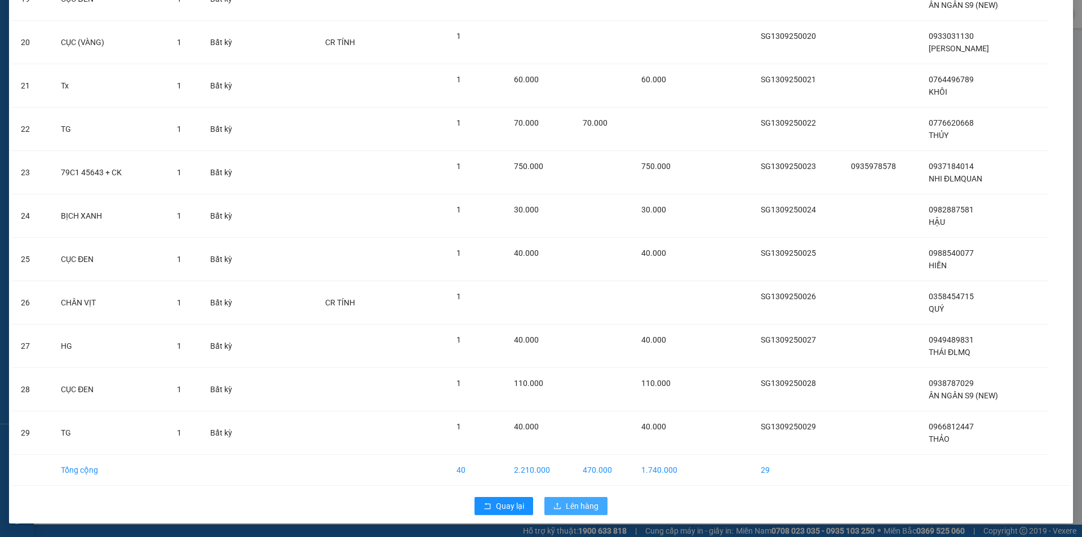
click at [580, 504] on span "Lên hàng" at bounding box center [582, 506] width 33 height 12
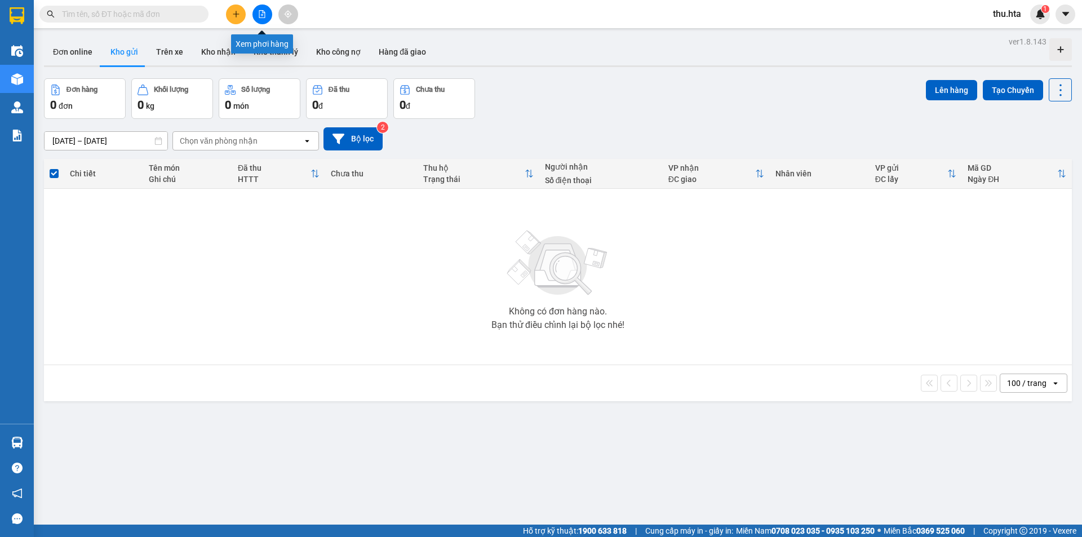
click at [261, 11] on icon "file-add" at bounding box center [262, 14] width 8 height 8
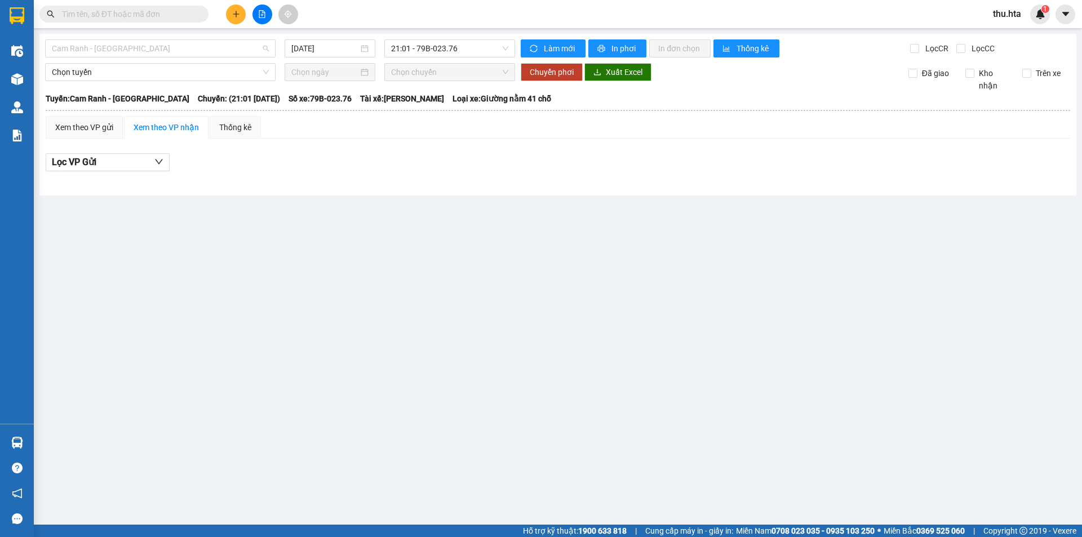
drag, startPoint x: 205, startPoint y: 56, endPoint x: 176, endPoint y: 92, distance: 46.9
click at [203, 57] on div "Cam Ranh - [GEOGRAPHIC_DATA]" at bounding box center [160, 48] width 230 height 18
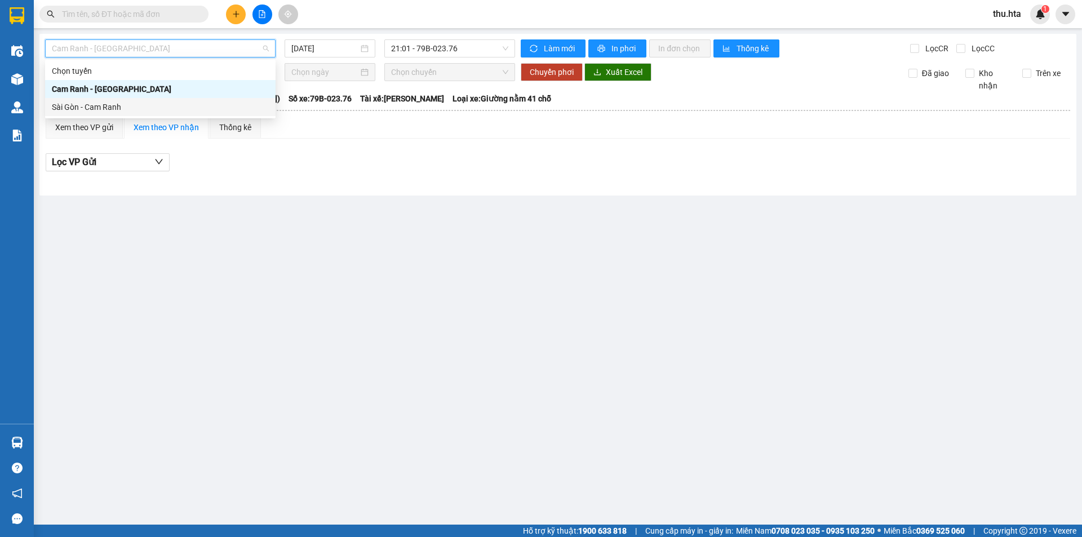
click at [153, 105] on div "Sài Gòn - Cam Ranh" at bounding box center [160, 107] width 217 height 12
type input "[DATE]"
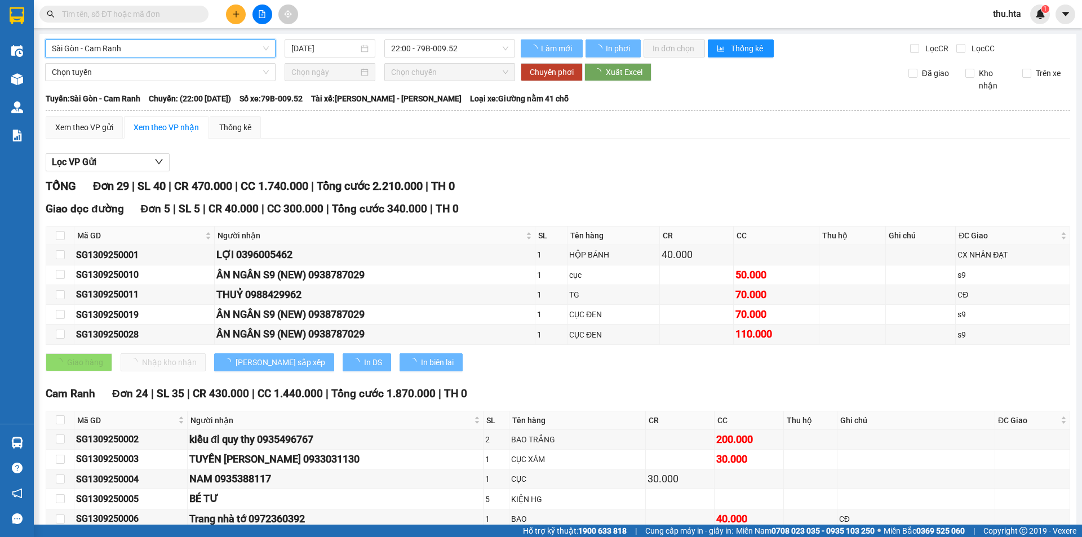
click at [410, 55] on span "22:00 - 79B-009.52" at bounding box center [449, 48] width 117 height 17
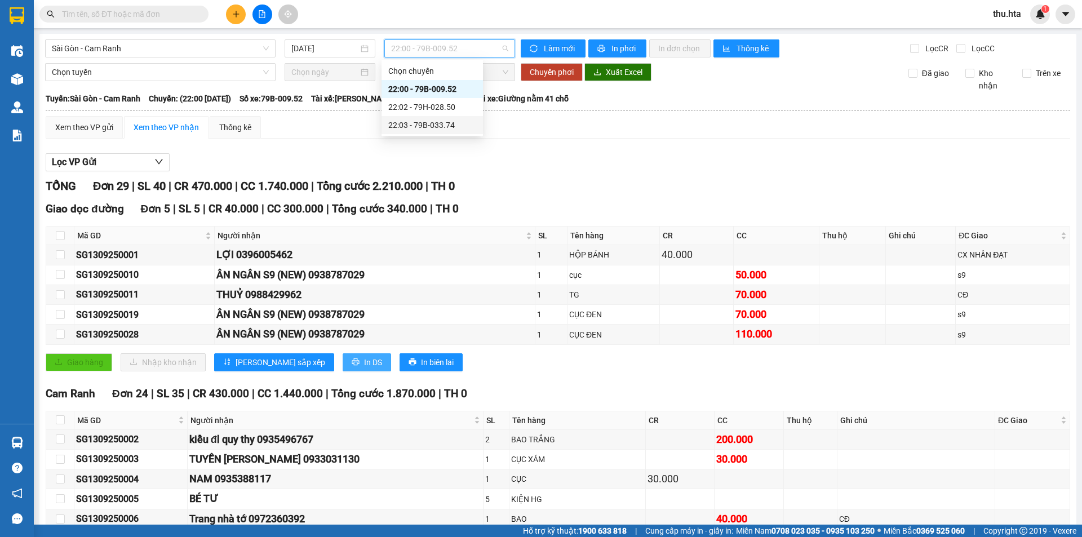
click at [364, 364] on span "In DS" at bounding box center [373, 362] width 18 height 12
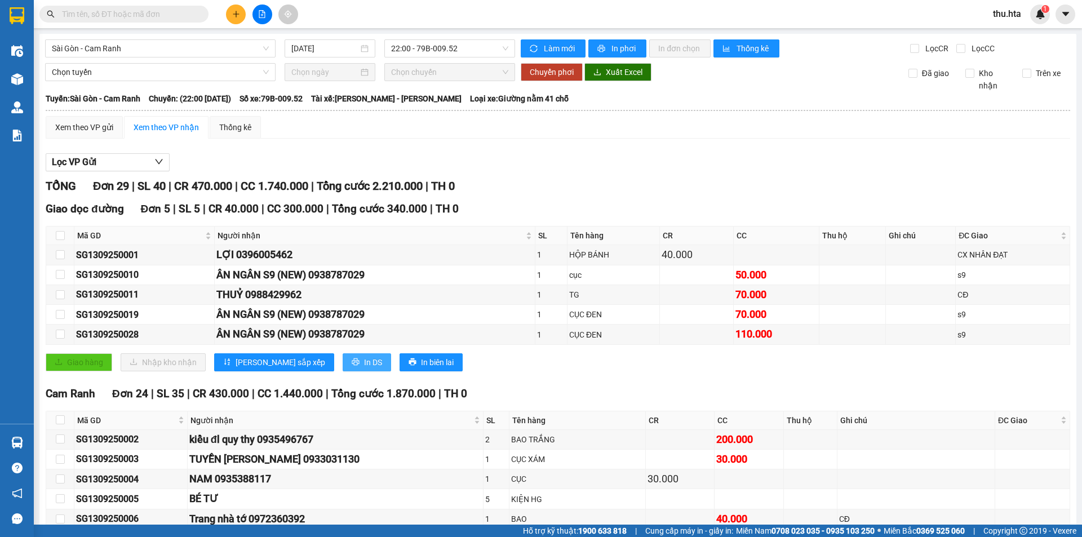
click at [364, 363] on span "In DS" at bounding box center [373, 362] width 18 height 12
click at [232, 19] on button at bounding box center [236, 15] width 20 height 20
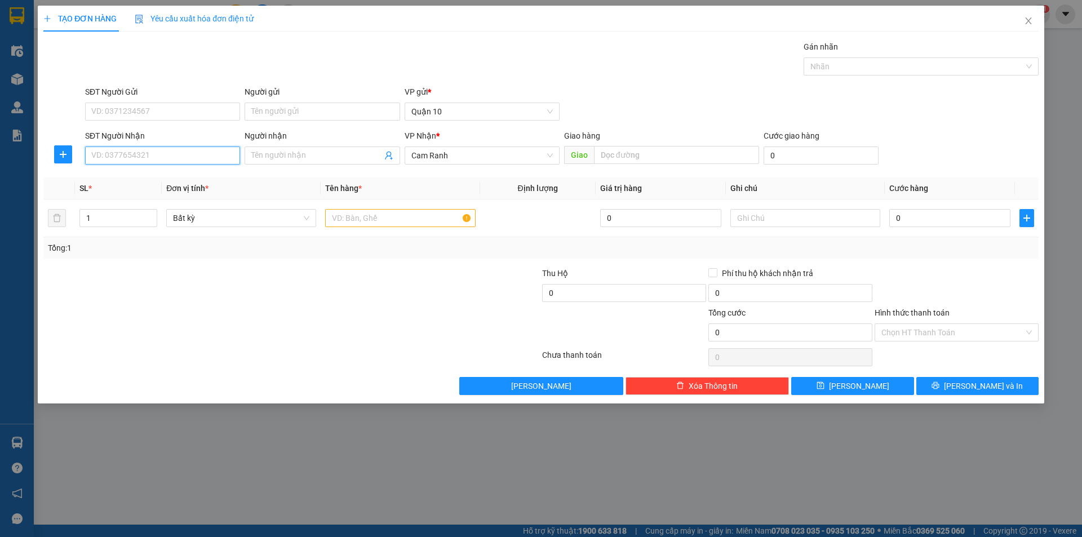
click at [159, 161] on input "SĐT Người Nhận" at bounding box center [162, 155] width 155 height 18
click at [176, 152] on input "SĐT Người Nhận" at bounding box center [162, 155] width 155 height 18
click at [150, 179] on div "0906588880 - TÙNG" at bounding box center [162, 178] width 141 height 12
type input "0906588880"
type input "TÙNG"
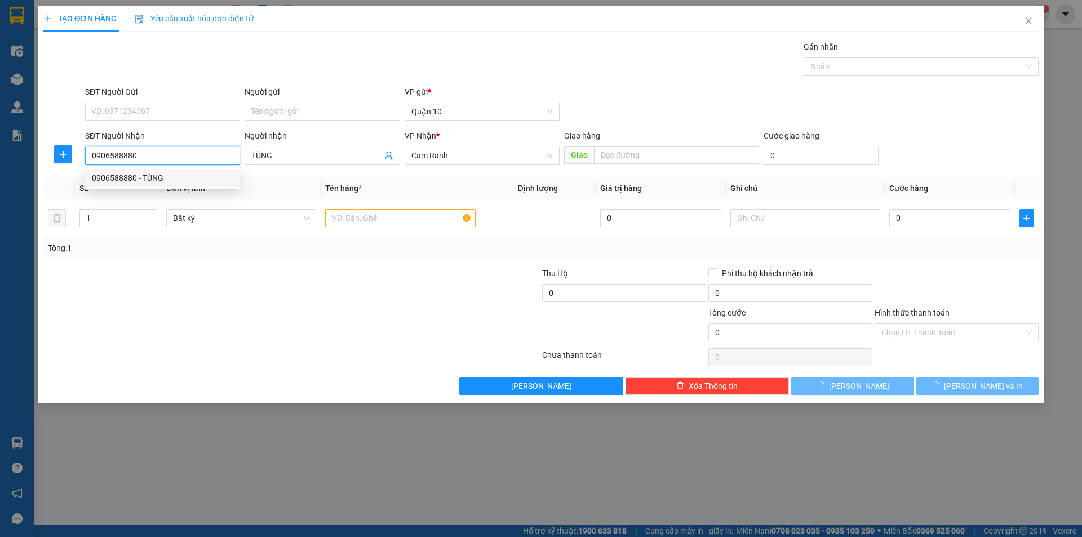
type input "500.000"
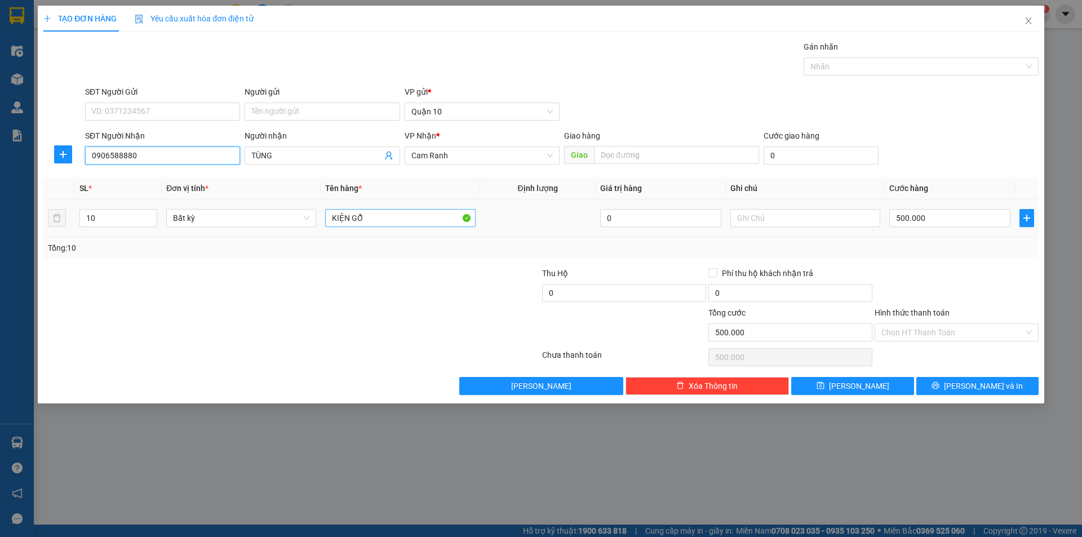
type input "0906588880"
click at [383, 224] on input "KIỆN GỖ" at bounding box center [400, 218] width 150 height 18
type input "t"
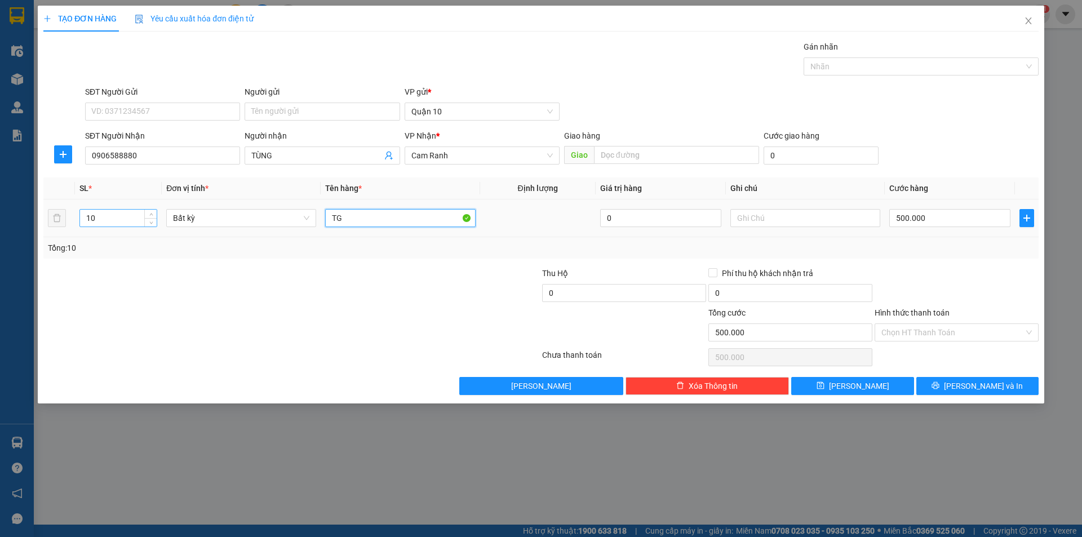
type input "TG"
click at [122, 215] on input "10" at bounding box center [118, 218] width 77 height 17
click at [121, 216] on input "101" at bounding box center [118, 218] width 77 height 17
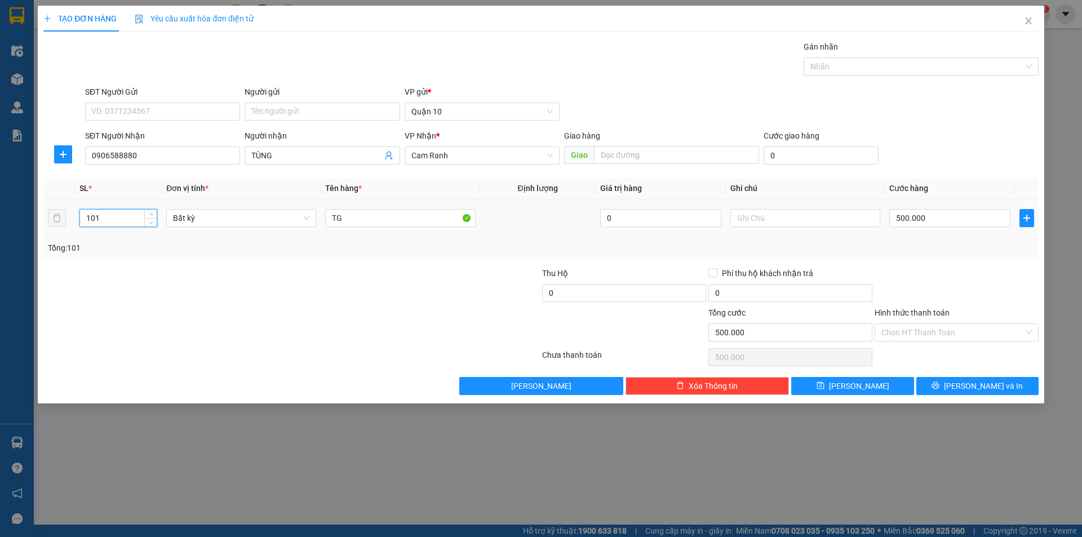
click at [121, 216] on input "101" at bounding box center [118, 218] width 77 height 17
type input "1"
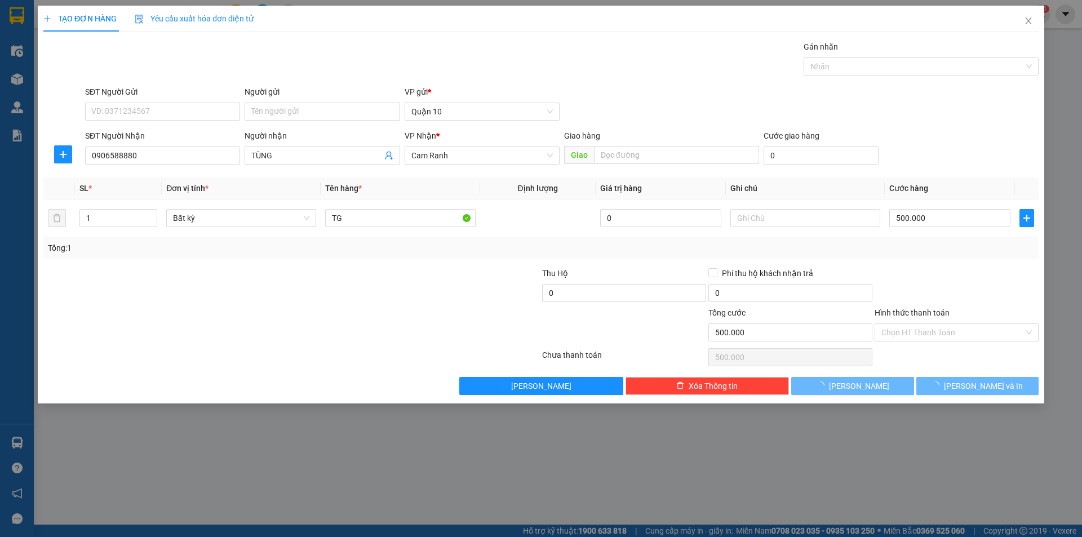
click at [958, 248] on div "Tổng: 1" at bounding box center [541, 248] width 986 height 12
type input "0"
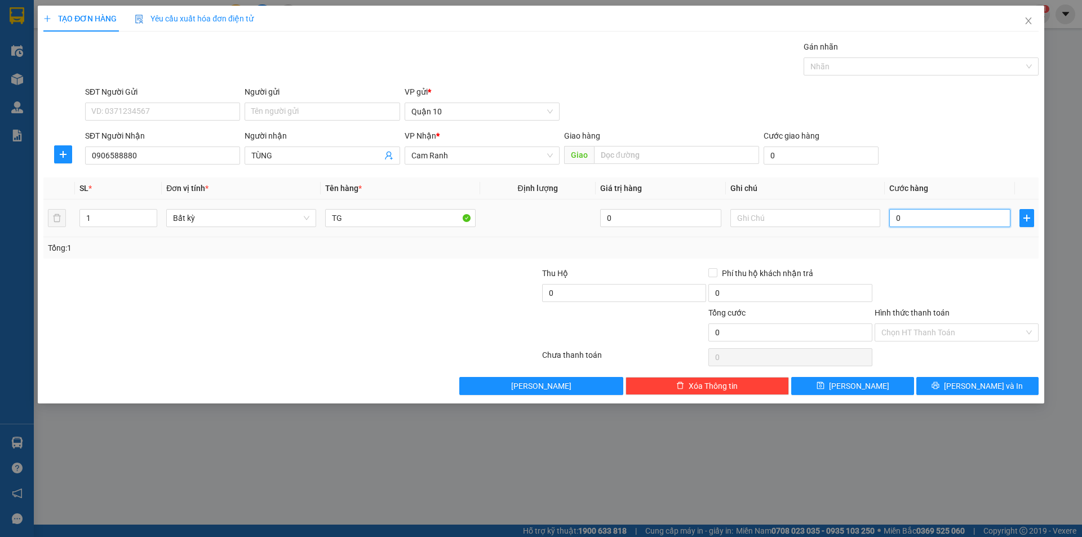
click at [936, 216] on input "0" at bounding box center [949, 218] width 121 height 18
type input "5"
type input "50"
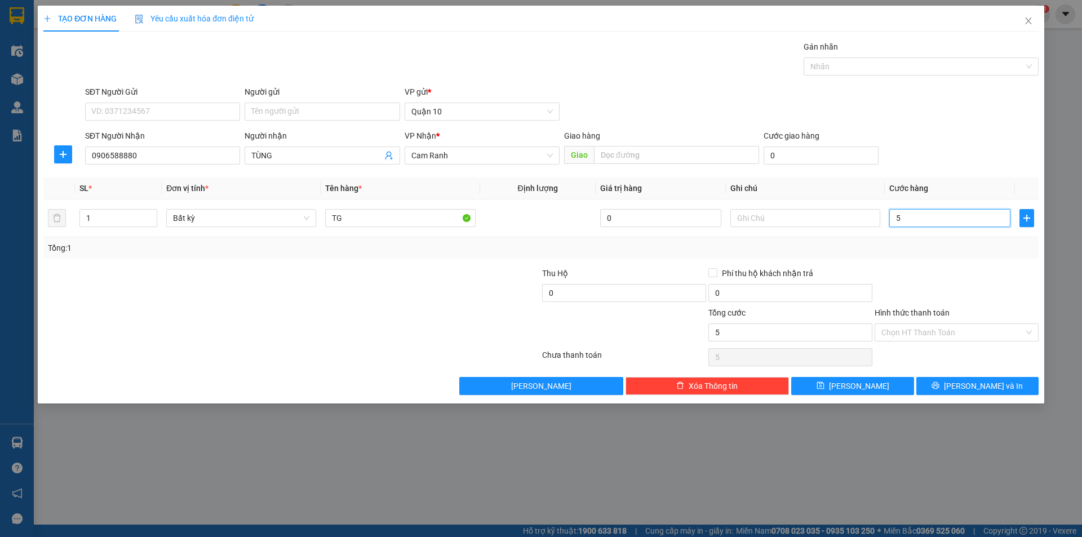
type input "50"
type input "5"
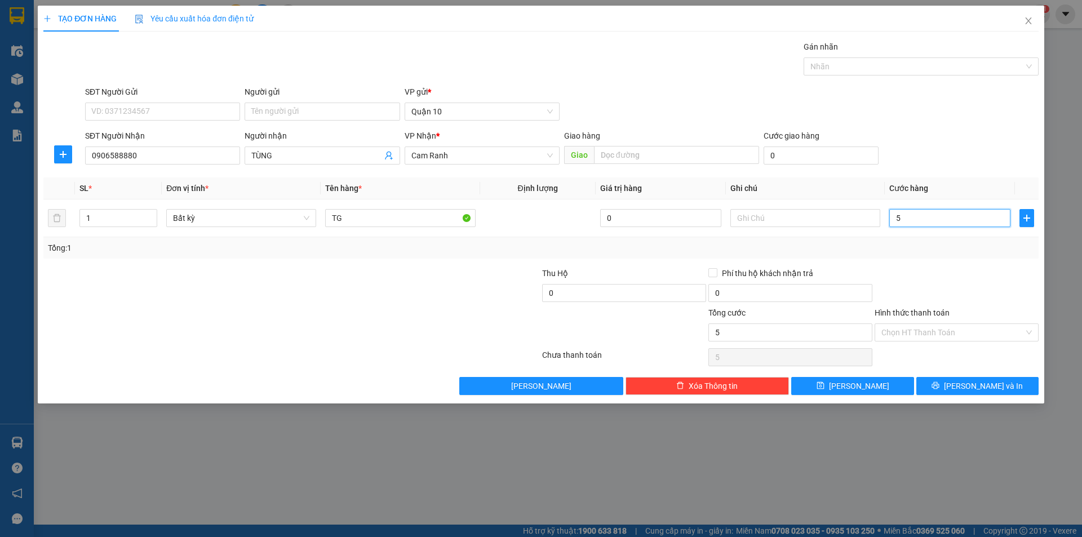
type input "0"
type input "4"
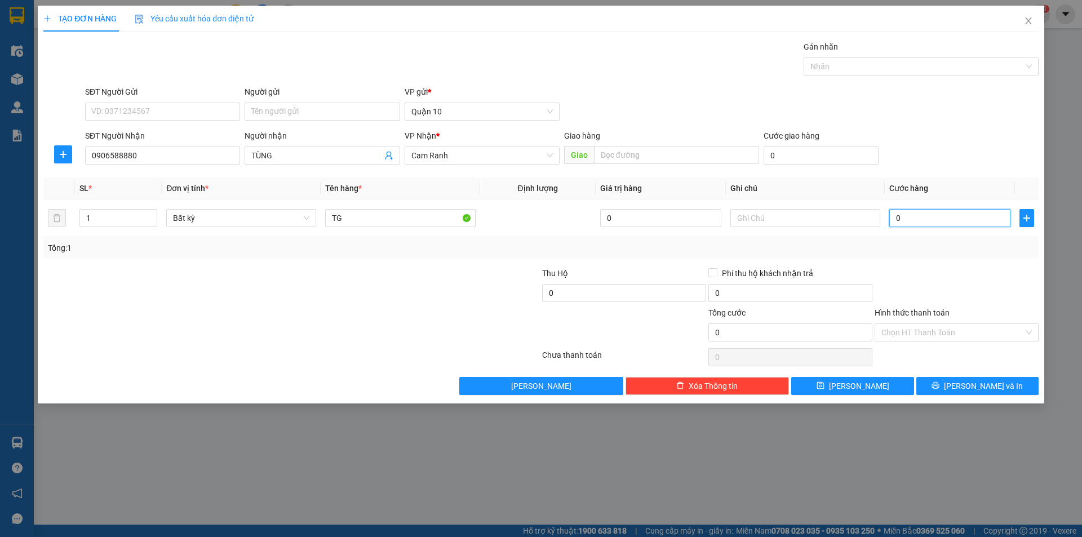
type input "04"
type input "40"
type input "040"
type input "40.000"
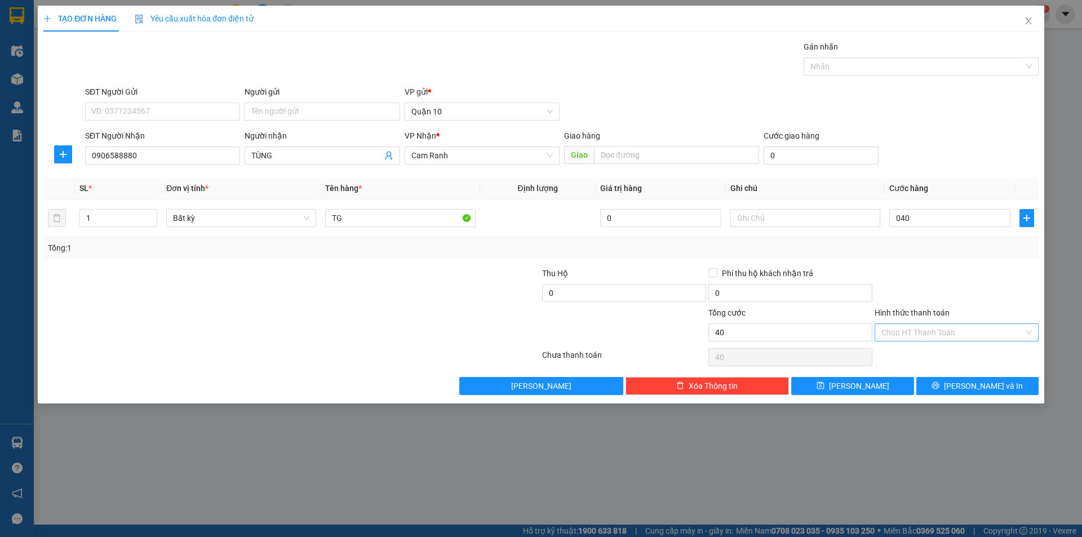
type input "40.000"
click at [937, 336] on input "Hình thức thanh toán" at bounding box center [952, 332] width 143 height 17
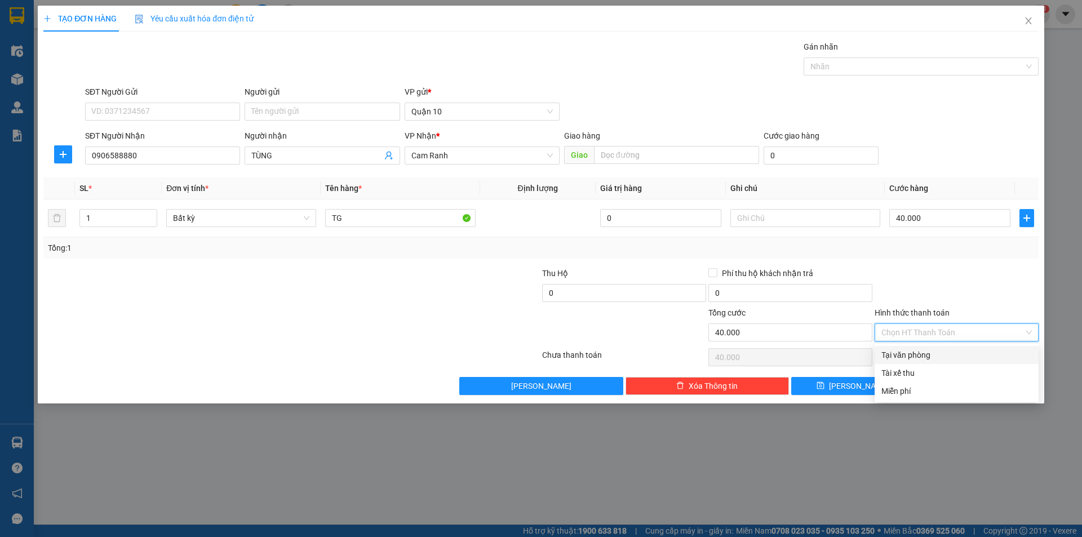
drag, startPoint x: 913, startPoint y: 350, endPoint x: 969, endPoint y: 395, distance: 71.8
click at [914, 354] on div "Tại văn phòng" at bounding box center [956, 355] width 150 height 12
type input "0"
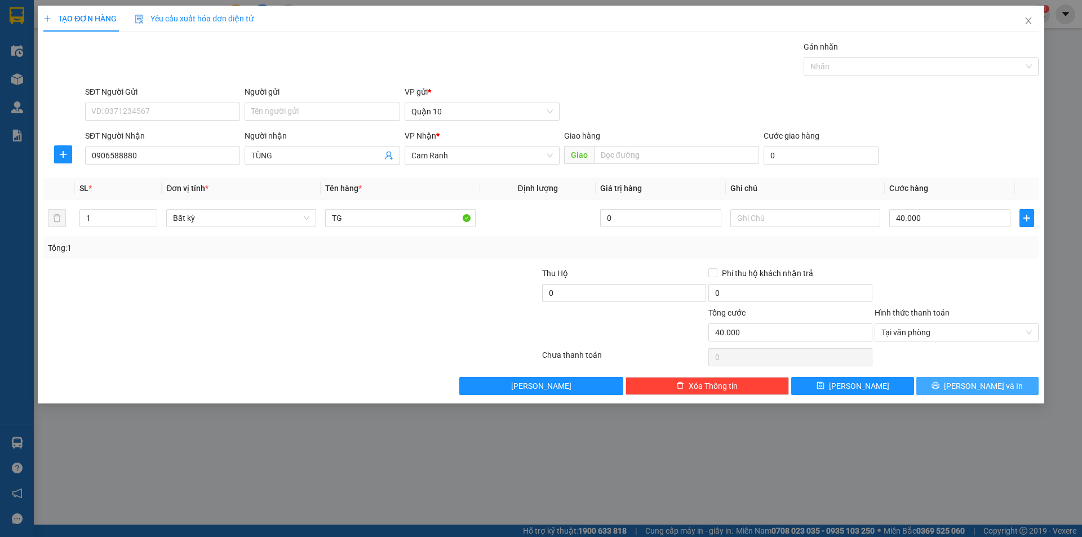
click at [980, 379] on button "[PERSON_NAME] và In" at bounding box center [977, 386] width 122 height 18
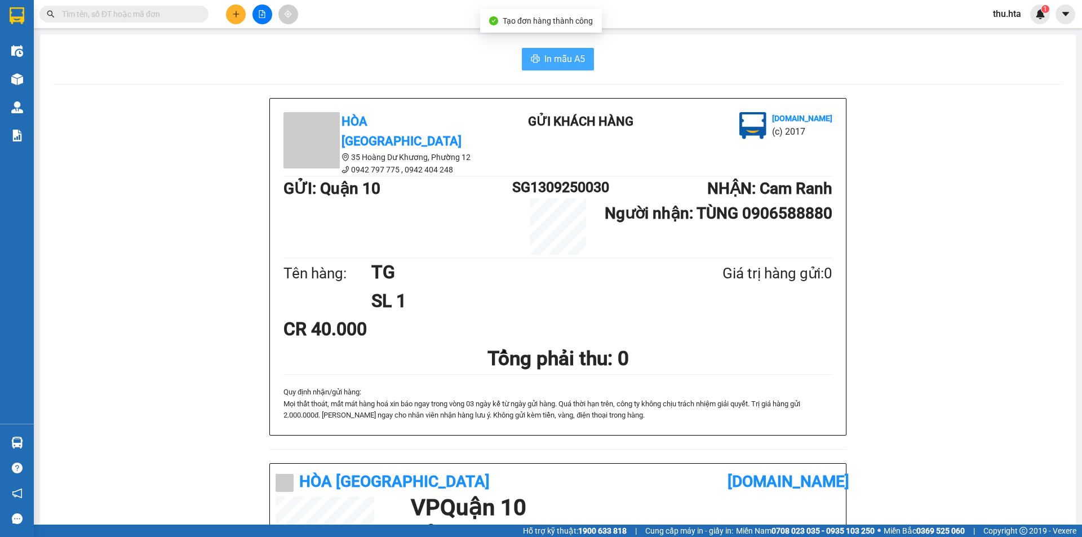
click at [544, 63] on span "In mẫu A5" at bounding box center [564, 59] width 41 height 14
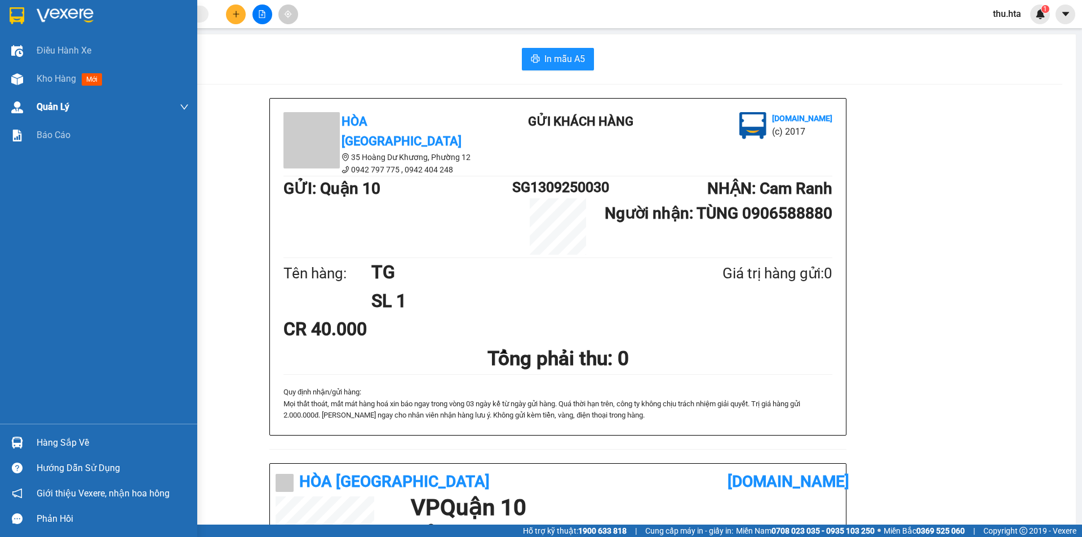
click at [28, 76] on div "Kho hàng mới" at bounding box center [98, 79] width 197 height 28
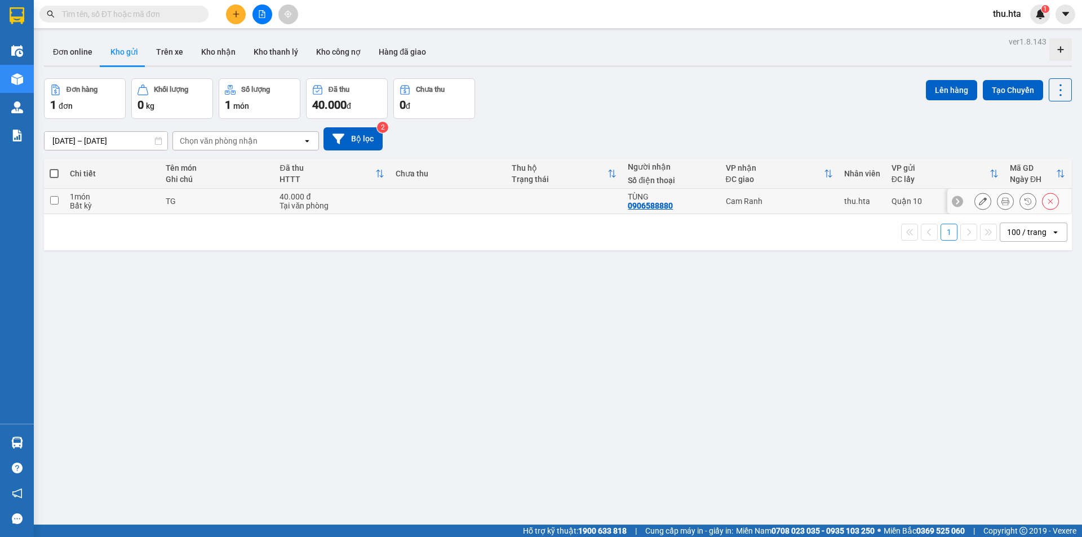
click at [562, 204] on td at bounding box center [564, 201] width 116 height 25
checkbox input "true"
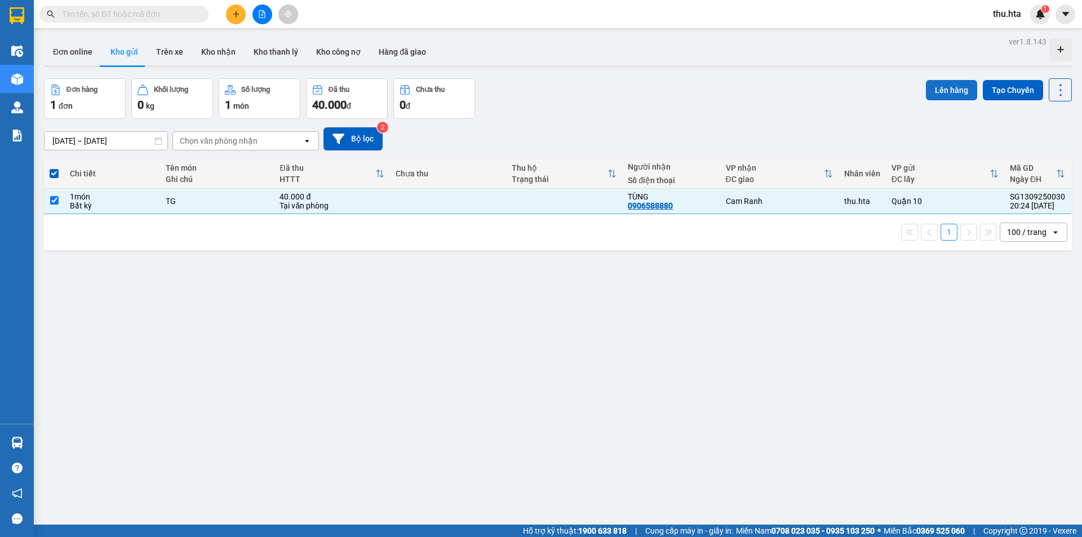
click at [925, 89] on button "Lên hàng" at bounding box center [950, 90] width 51 height 20
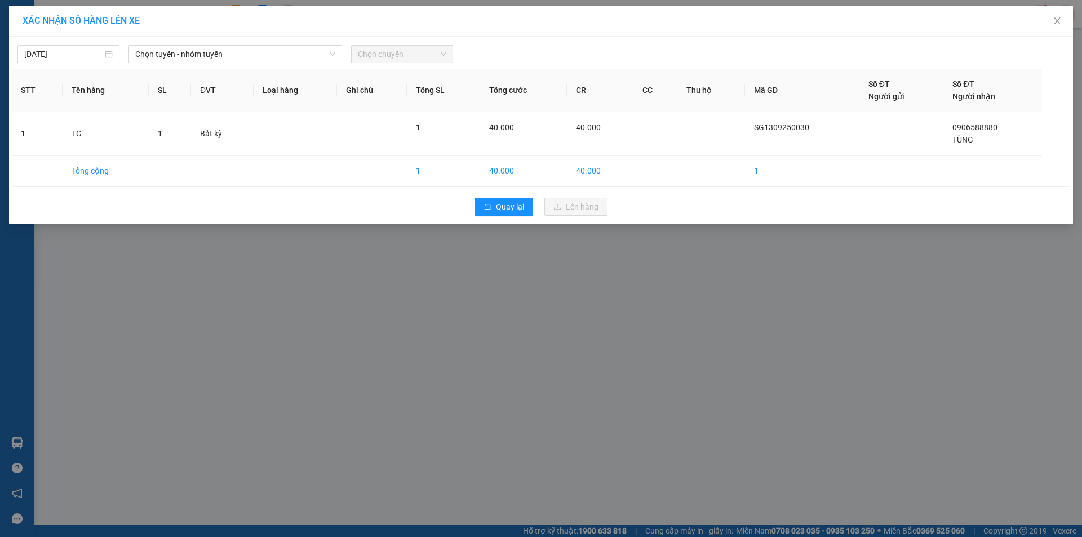
drag, startPoint x: 298, startPoint y: 47, endPoint x: 295, endPoint y: 65, distance: 18.2
click at [297, 47] on span "Chọn tuyến - nhóm tuyến" at bounding box center [235, 54] width 200 height 17
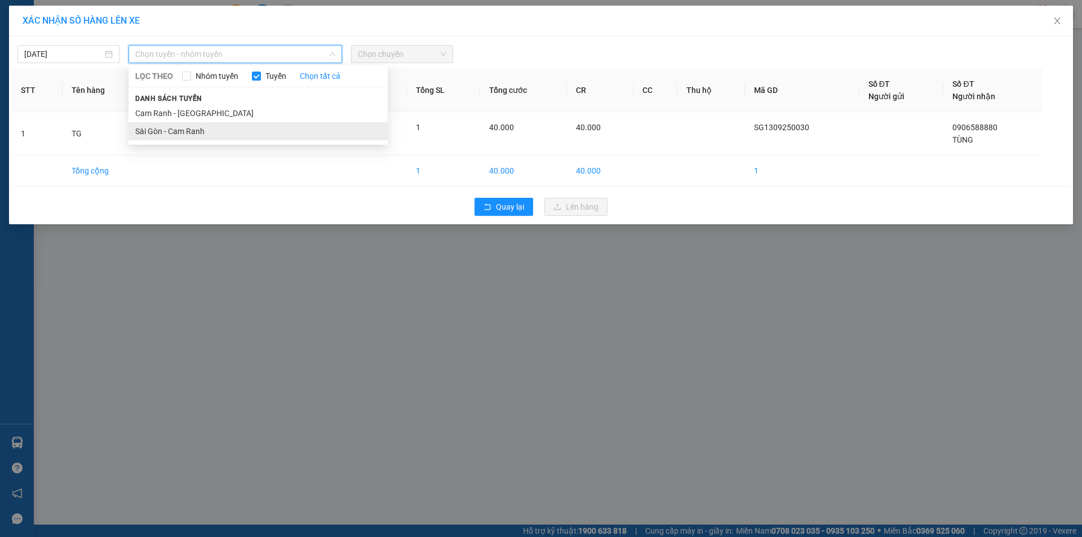
drag, startPoint x: 259, startPoint y: 136, endPoint x: 381, endPoint y: 143, distance: 123.0
click at [261, 134] on li "Sài Gòn - Cam Ranh" at bounding box center [257, 131] width 259 height 18
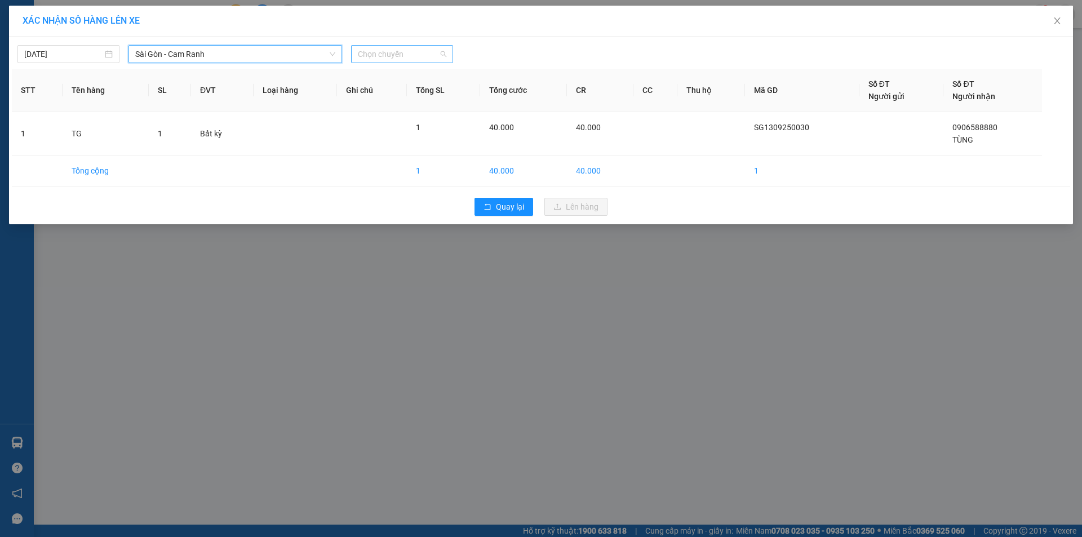
click at [396, 54] on span "Chọn chuyến" at bounding box center [402, 54] width 88 height 17
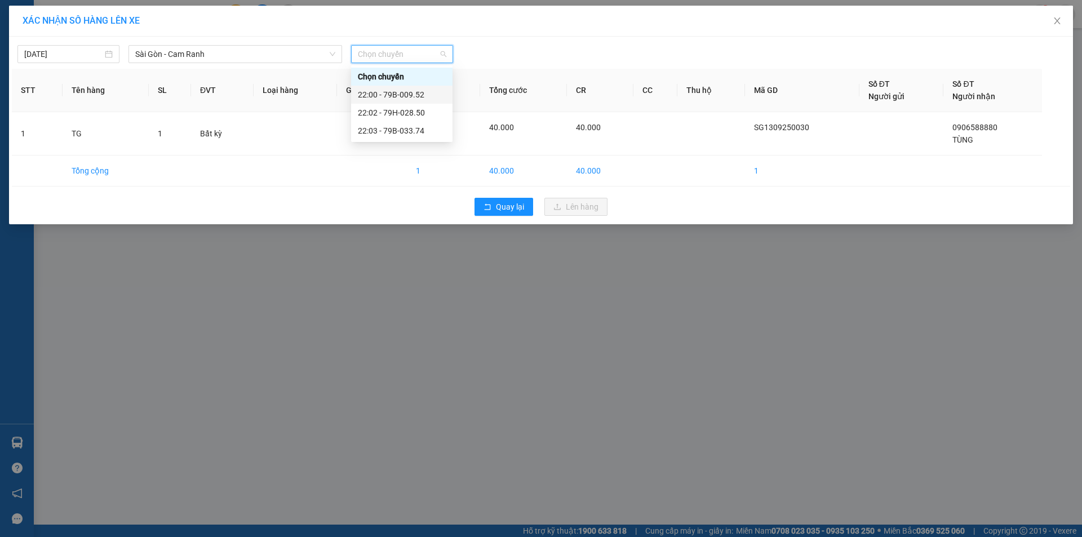
click at [421, 94] on div "22:00 - 79B-009.52" at bounding box center [402, 94] width 88 height 12
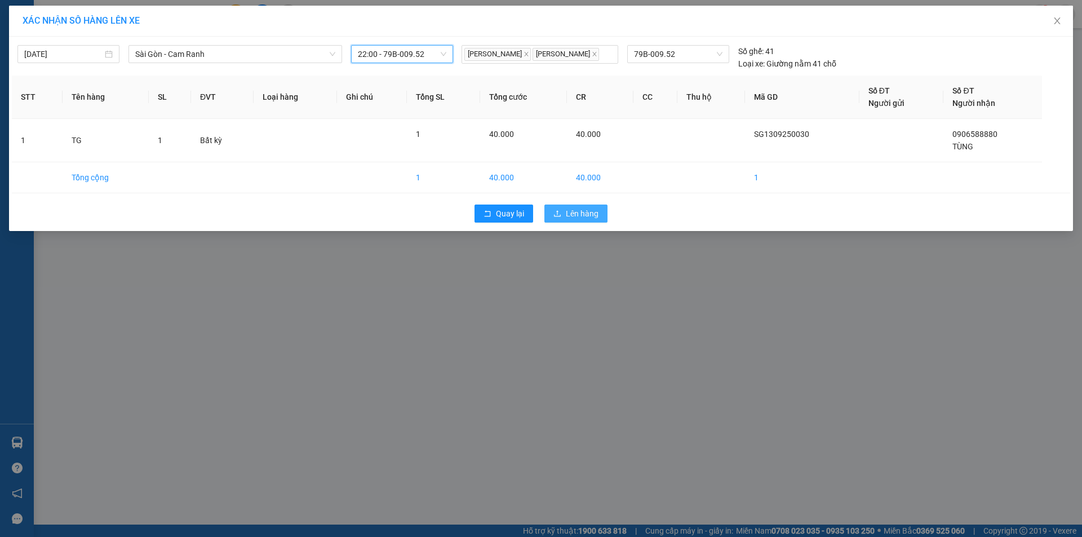
click at [583, 219] on span "Lên hàng" at bounding box center [582, 213] width 33 height 12
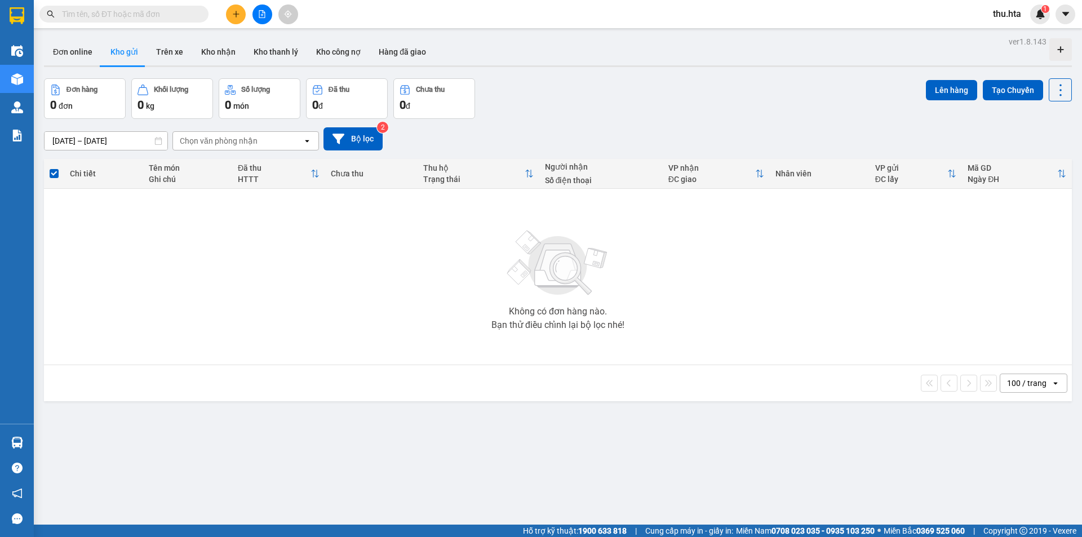
click at [265, 14] on icon "file-add" at bounding box center [262, 14] width 8 height 8
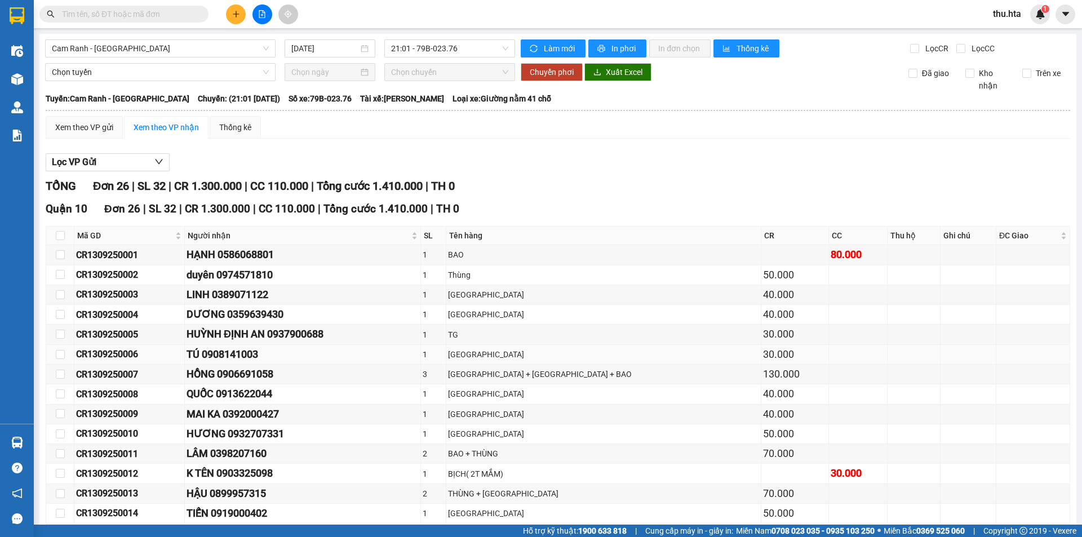
scroll to position [296, 0]
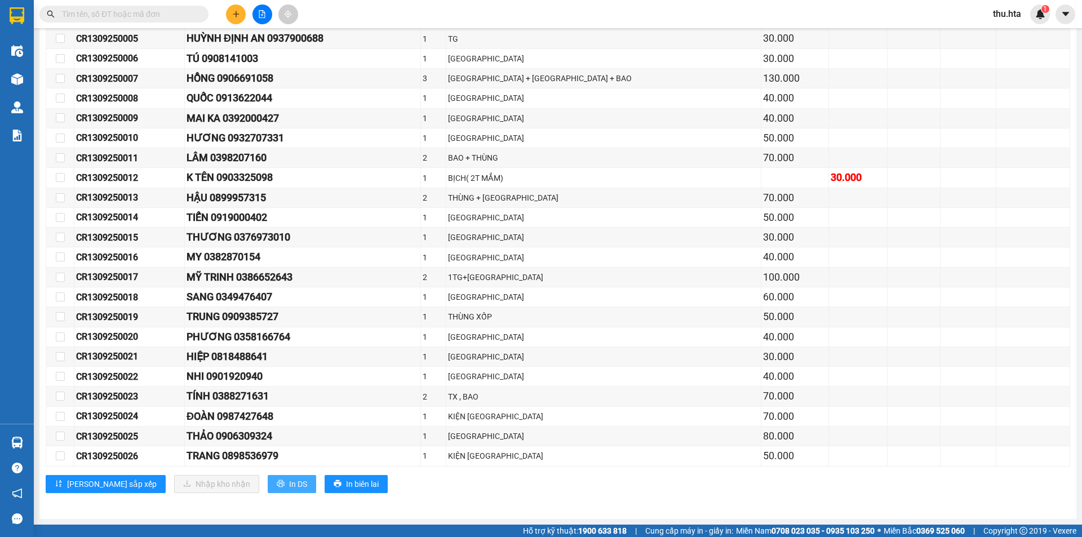
click at [289, 486] on span "In DS" at bounding box center [298, 484] width 18 height 12
click at [486, 17] on div "Kết quả tìm kiếm ( 0 ) Bộ lọc No Data thu.hta 1" at bounding box center [541, 14] width 1082 height 28
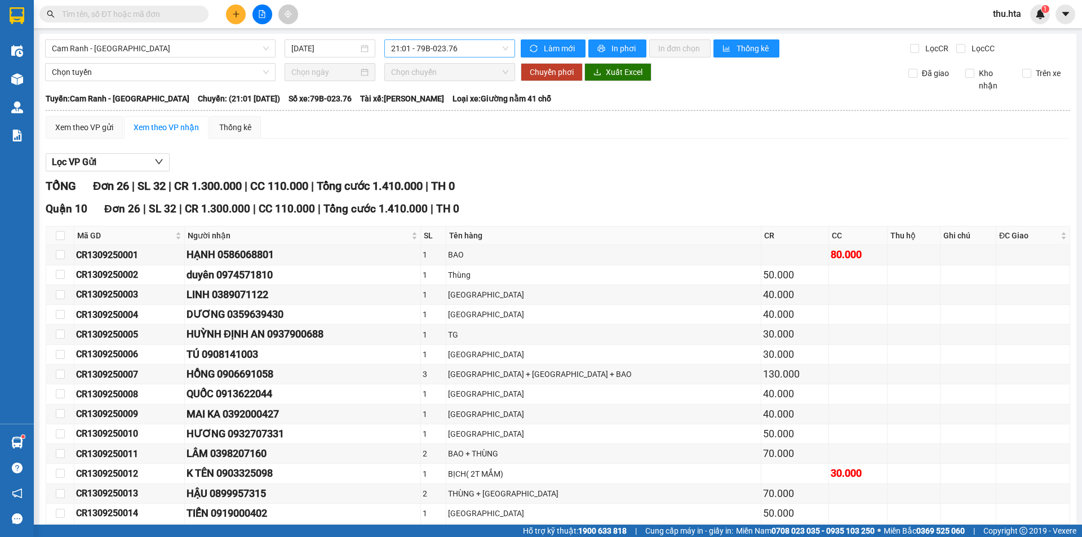
click at [417, 52] on span "21:01 - 79B-023.76" at bounding box center [449, 48] width 117 height 17
click at [188, 47] on span "Cam Ranh - [GEOGRAPHIC_DATA]" at bounding box center [160, 48] width 217 height 17
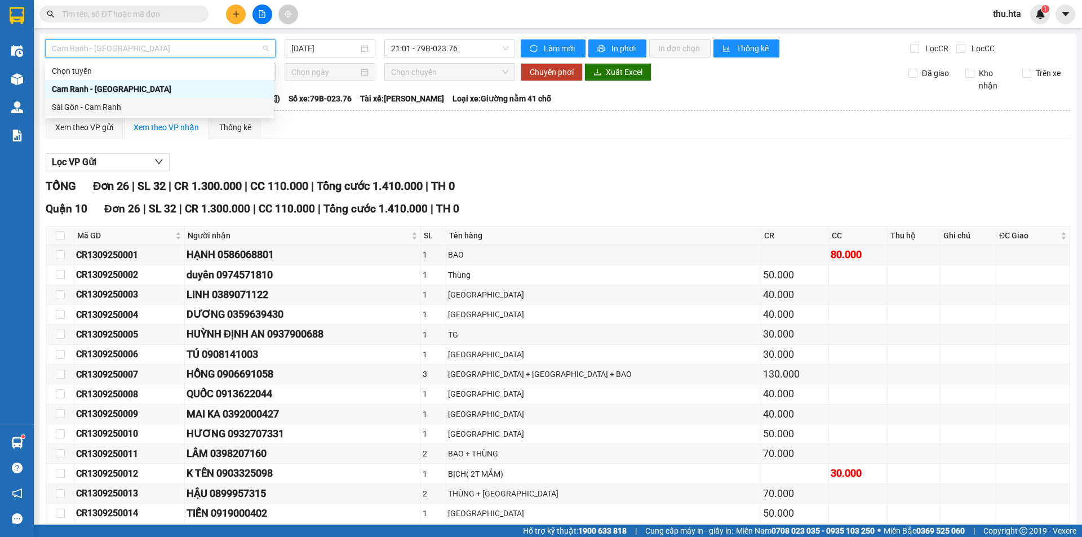
click at [192, 106] on div "Sài Gòn - Cam Ranh" at bounding box center [159, 107] width 215 height 12
type input "[DATE]"
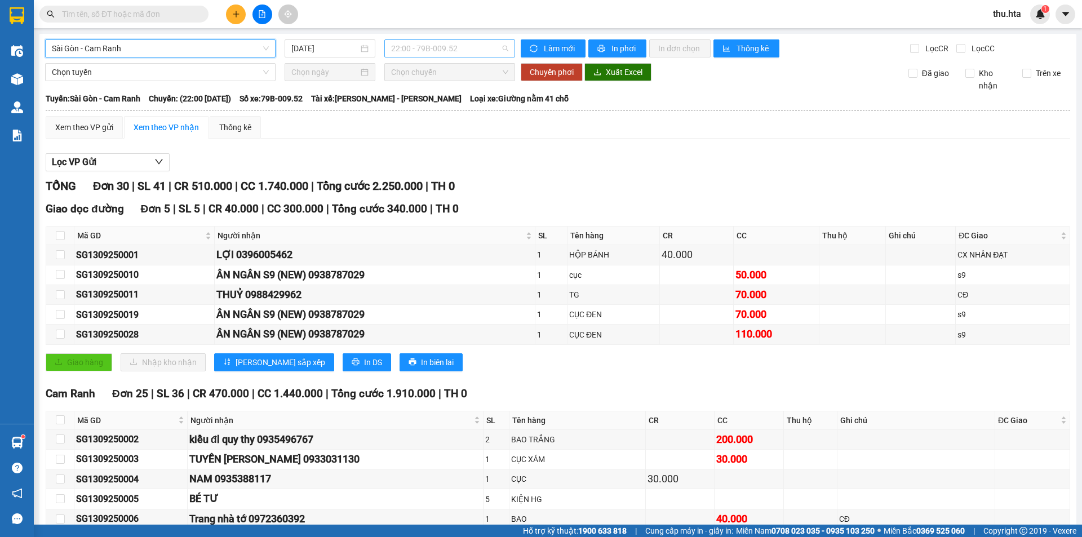
click at [455, 51] on span "22:00 - 79B-009.52" at bounding box center [449, 48] width 117 height 17
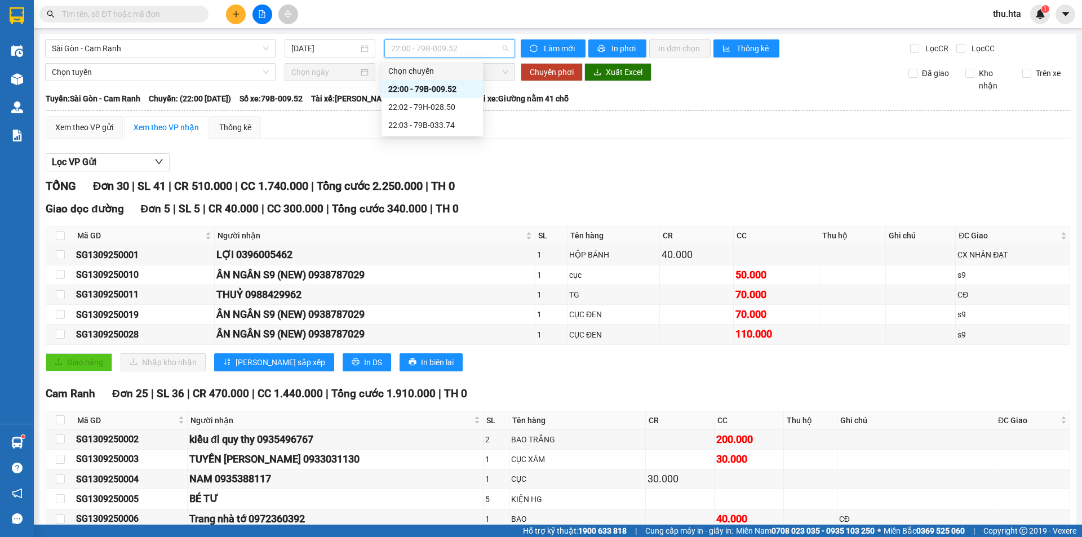
click at [432, 47] on span "22:00 - 79B-009.52" at bounding box center [449, 48] width 117 height 17
click at [166, 57] on div "[GEOGRAPHIC_DATA] - Cam Ranh [DATE] 22:00 - 79B-009.52 Làm mới In phơi In đơn c…" at bounding box center [557, 506] width 1036 height 945
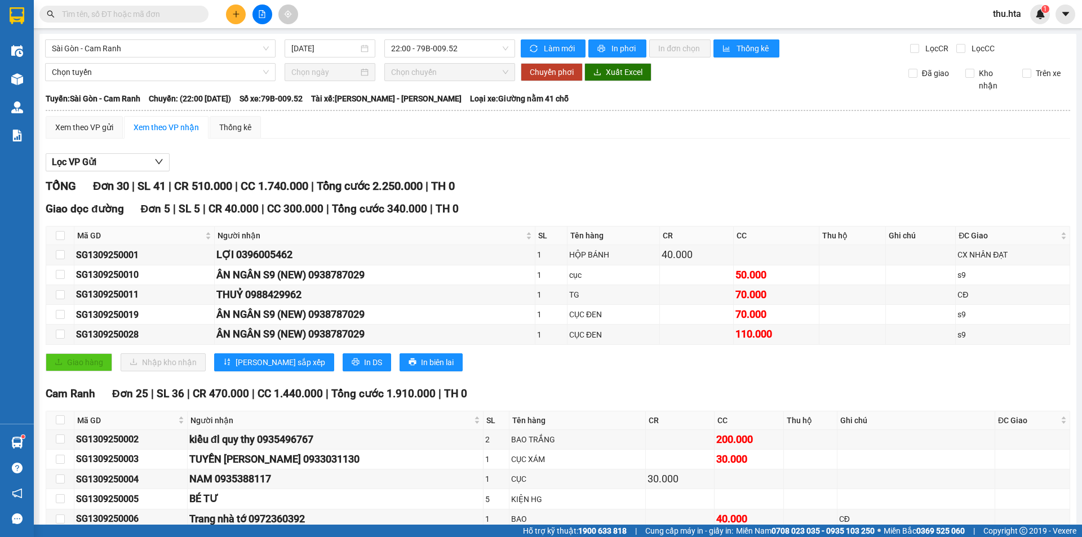
click at [504, 140] on div "Xem theo VP gửi Xem theo VP nhận Thống kê Lọc VP Gửi TỔNG Đơn 30 | SL 41 | CR …" at bounding box center [558, 541] width 1024 height 851
drag, startPoint x: 204, startPoint y: 60, endPoint x: 206, endPoint y: 66, distance: 6.1
click at [205, 65] on div "[GEOGRAPHIC_DATA] - Cam Ranh [DATE] 22:00 - 79B-009.52 Làm mới In phơi In đơn c…" at bounding box center [557, 506] width 1036 height 945
click at [434, 38] on div "[GEOGRAPHIC_DATA] - Cam Ranh [DATE] 22:00 - 79B-009.52 Làm mới In phơi In đơn c…" at bounding box center [557, 506] width 1036 height 945
click at [437, 46] on span "22:00 - 79B-009.52" at bounding box center [449, 48] width 117 height 17
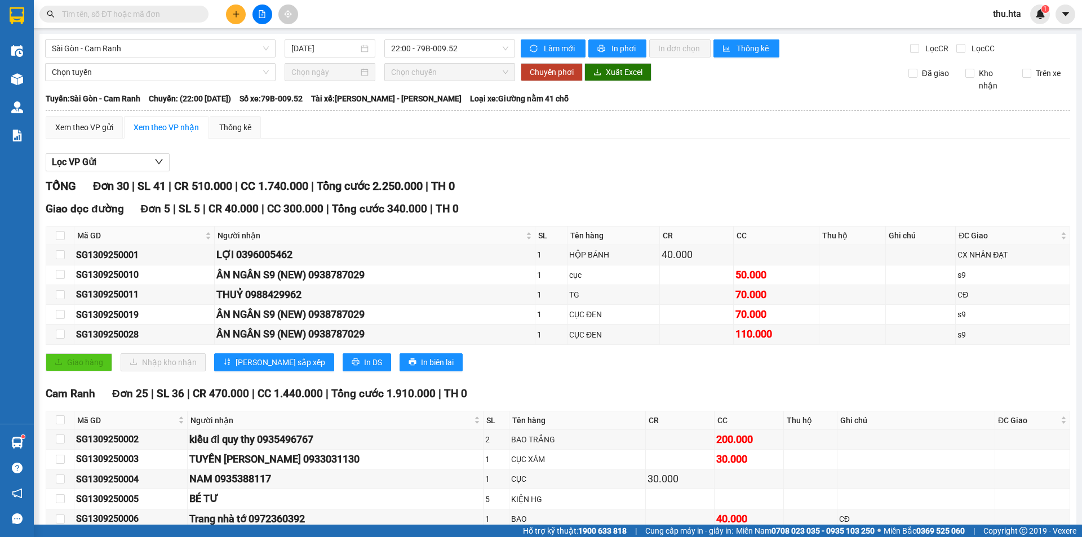
click at [795, 87] on div "Chọn tuyến Chọn chuyến Chuyển phơi Xuất Excel Đã giao Kho nhận Trên xe" at bounding box center [557, 77] width 1025 height 29
click at [194, 47] on span "Sài Gòn - Cam Ranh" at bounding box center [160, 48] width 217 height 17
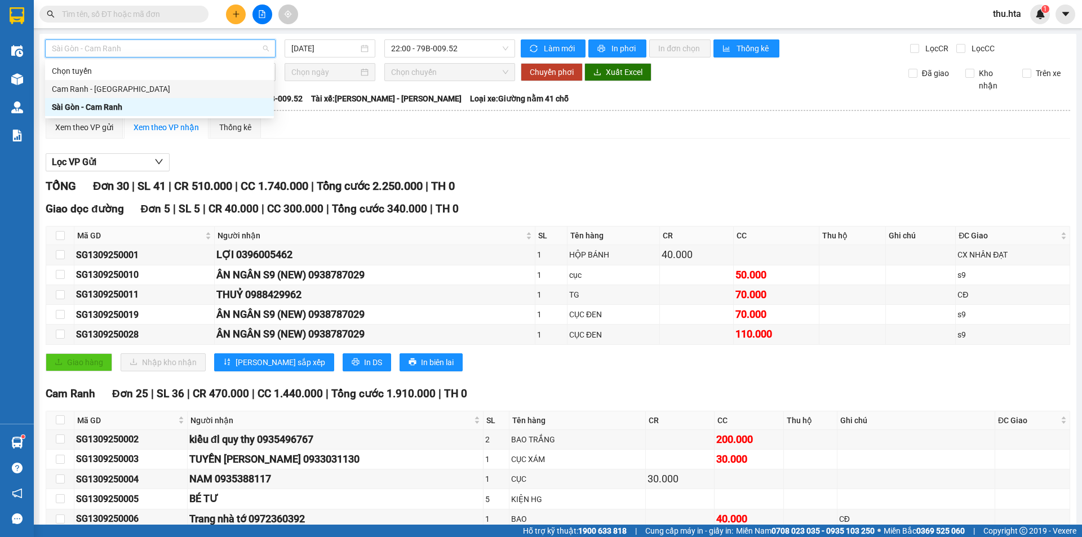
drag, startPoint x: 127, startPoint y: 86, endPoint x: 143, endPoint y: 91, distance: 16.4
click at [128, 86] on div "Cam Ranh - [GEOGRAPHIC_DATA]" at bounding box center [159, 89] width 215 height 12
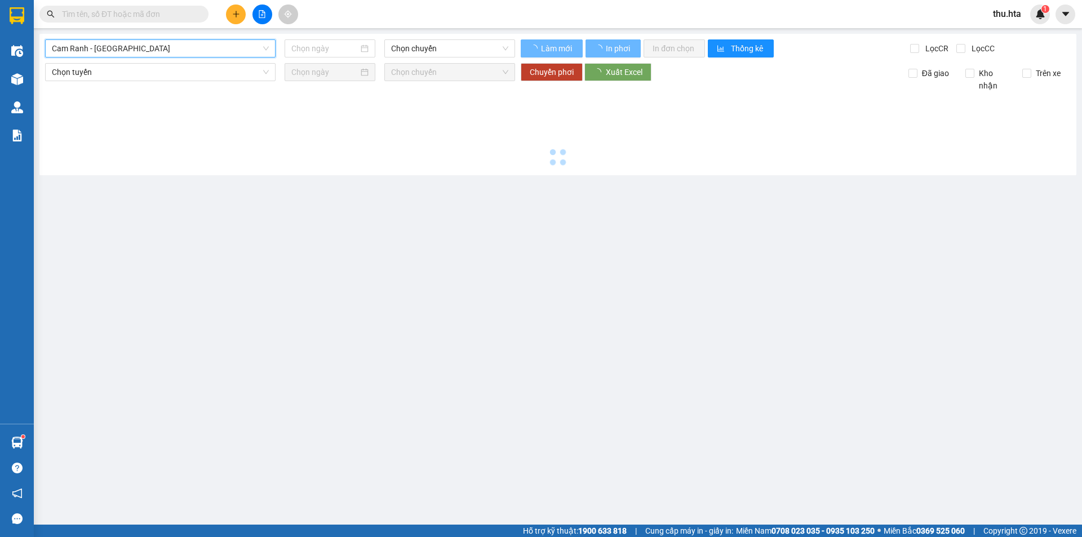
type input "[DATE]"
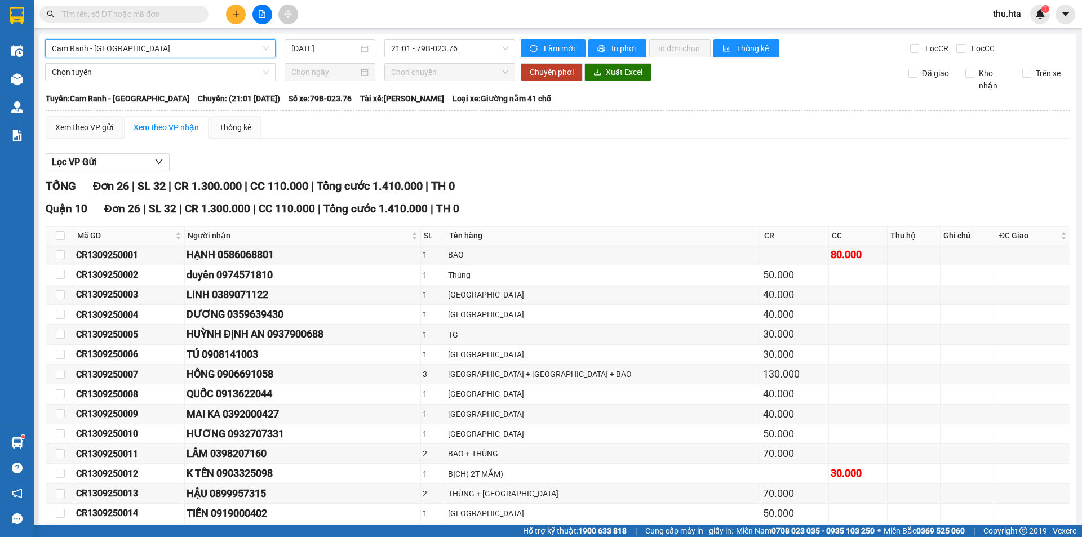
drag, startPoint x: 137, startPoint y: 48, endPoint x: 131, endPoint y: 64, distance: 17.7
click at [134, 52] on span "Cam Ranh - [GEOGRAPHIC_DATA]" at bounding box center [160, 48] width 217 height 17
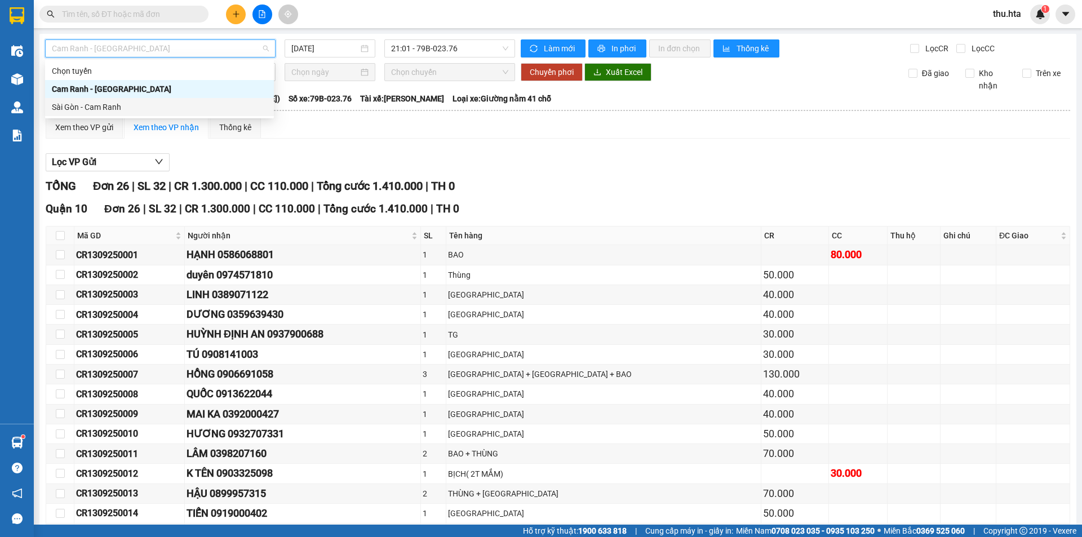
click at [121, 112] on div "Sài Gòn - Cam Ranh" at bounding box center [159, 107] width 229 height 18
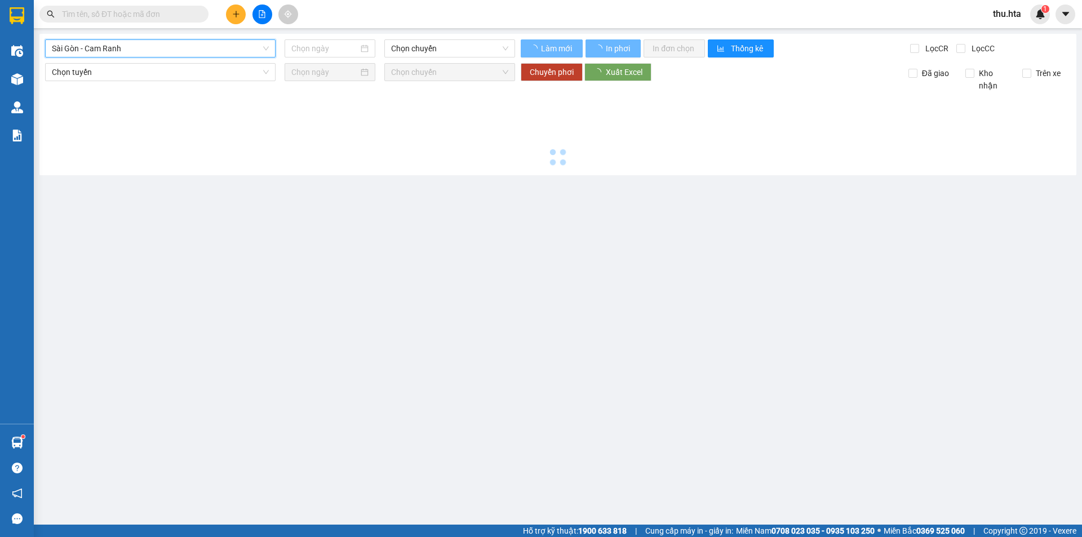
type input "[DATE]"
